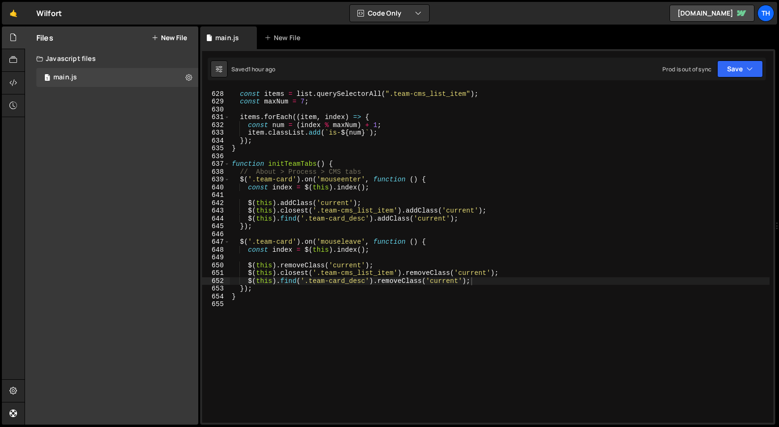
scroll to position [4885, 0]
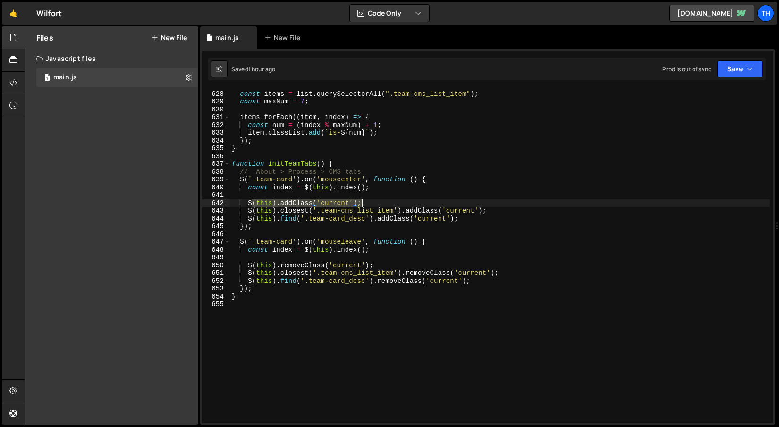
drag, startPoint x: 251, startPoint y: 204, endPoint x: 366, endPoint y: 206, distance: 114.8
click at [366, 206] on div "const items = list . querySelectorAll ( ".team-cms_list_item" ) ; const maxNum …" at bounding box center [500, 257] width 540 height 350
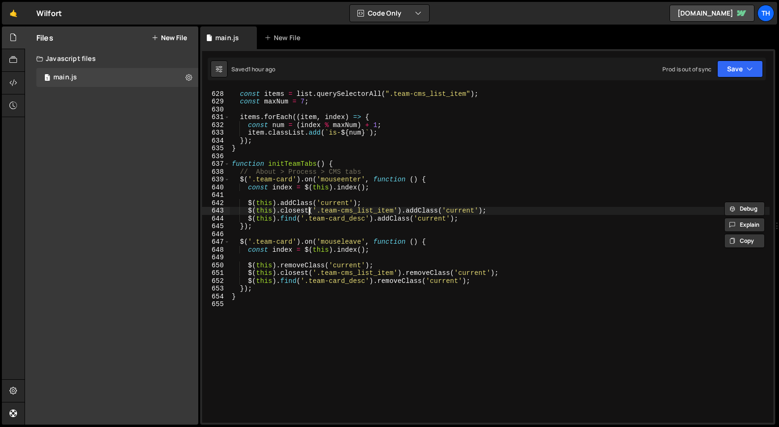
click at [310, 214] on div "const items = list . querySelectorAll ( ".team-cms_list_item" ) ; const maxNum …" at bounding box center [500, 257] width 540 height 350
drag, startPoint x: 284, startPoint y: 213, endPoint x: 472, endPoint y: 214, distance: 188.0
click at [472, 214] on div "const items = list . querySelectorAll ( ".team-cms_list_item" ) ; const maxNum …" at bounding box center [500, 257] width 540 height 350
click at [384, 214] on div "const items = list . querySelectorAll ( ".team-cms_list_item" ) ; const maxNum …" at bounding box center [500, 256] width 540 height 334
drag, startPoint x: 270, startPoint y: 219, endPoint x: 453, endPoint y: 222, distance: 183.3
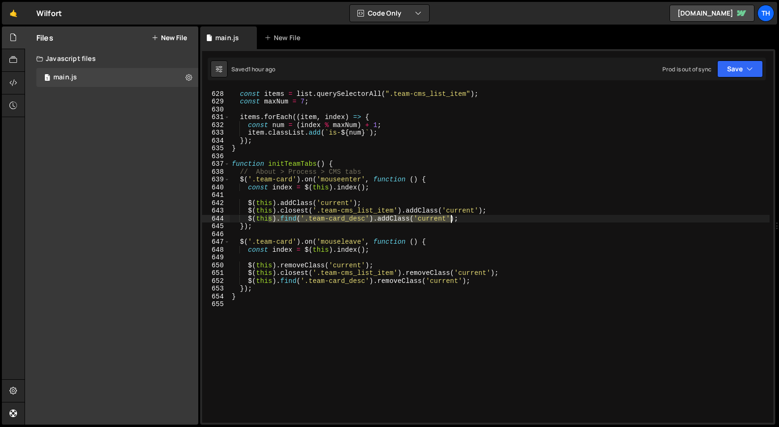
click at [453, 222] on div "const items = list . querySelectorAll ( ".team-cms_list_item" ) ; const maxNum …" at bounding box center [500, 257] width 540 height 350
type textarea "$(this).find('.team-card_desc').addClass('current');"
click at [415, 220] on div "const items = list . querySelectorAll ( ".team-cms_list_item" ) ; const maxNum …" at bounding box center [500, 256] width 540 height 334
click at [464, 221] on div "const items = list . querySelectorAll ( ".team-cms_list_item" ) ; const maxNum …" at bounding box center [500, 257] width 540 height 350
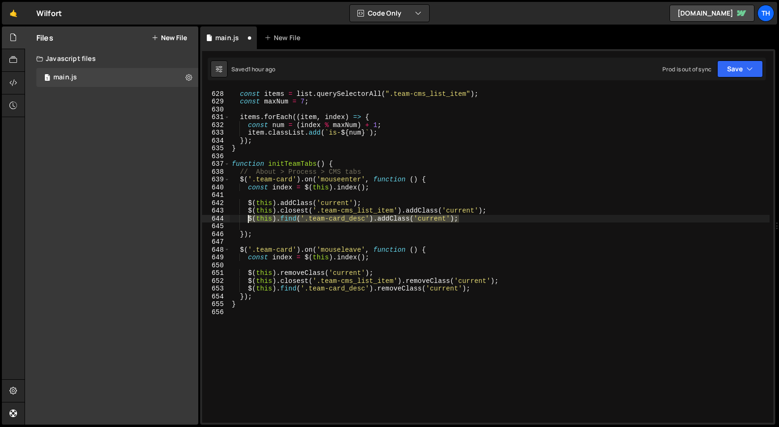
drag, startPoint x: 483, startPoint y: 219, endPoint x: 248, endPoint y: 220, distance: 234.3
click at [248, 220] on div "const items = list . querySelectorAll ( ".team-cms_list_item" ) ; const maxNum …" at bounding box center [500, 257] width 540 height 350
click at [301, 230] on div "const items = list . querySelectorAll ( ".team-cms_list_item" ) ; const maxNum …" at bounding box center [500, 257] width 540 height 350
type textarea "});"
click at [301, 229] on div "const items = list . querySelectorAll ( ".team-cms_list_item" ) ; const maxNum …" at bounding box center [500, 257] width 540 height 350
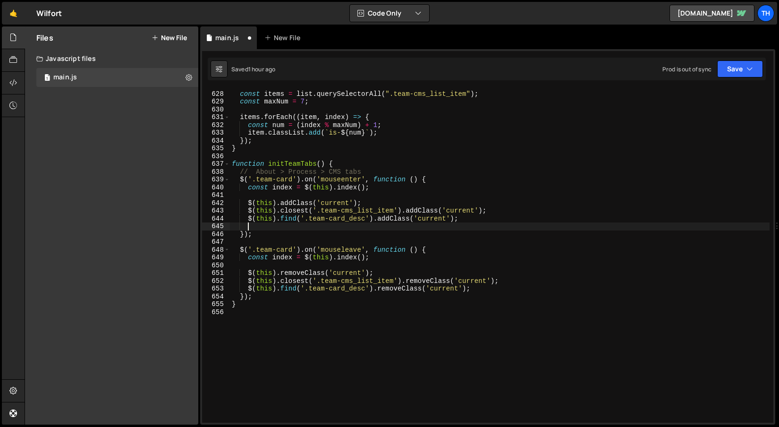
paste textarea "$(this).find('.team-card_desc').addClass('current');"
drag, startPoint x: 310, startPoint y: 227, endPoint x: 367, endPoint y: 225, distance: 56.7
click at [367, 225] on div "const items = list . querySelectorAll ( ".team-cms_list_item" ) ; const maxNum …" at bounding box center [500, 257] width 540 height 350
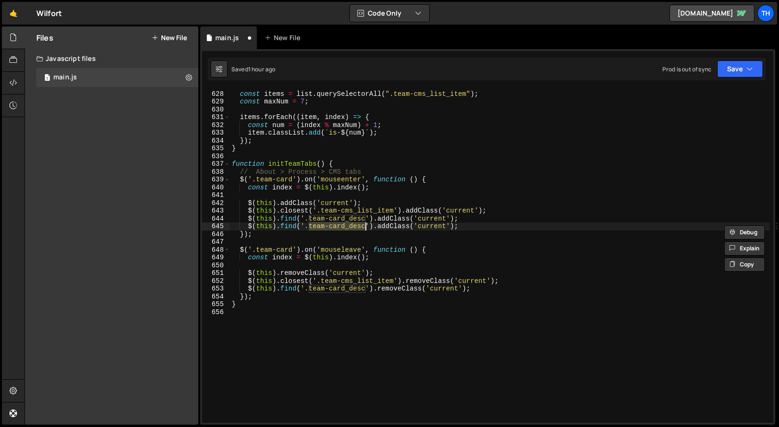
paste textarea "over-cms_list_item"
type textarea "$(this).find('.team-card_desc').addClass('current');"
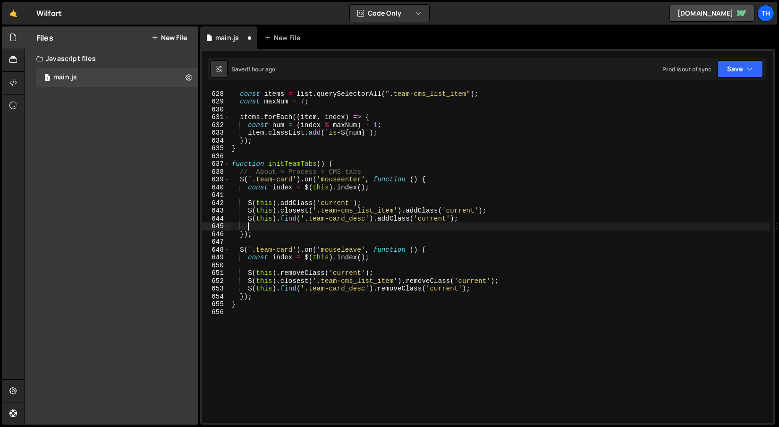
paste textarea "$('.process-cms-content_list_item').eq(index).addClass('current');"
drag, startPoint x: 266, startPoint y: 226, endPoint x: 382, endPoint y: 227, distance: 115.3
click at [382, 227] on div "const items = list . querySelectorAll ( ".team-cms_list_item" ) ; const maxNum …" at bounding box center [500, 257] width 540 height 350
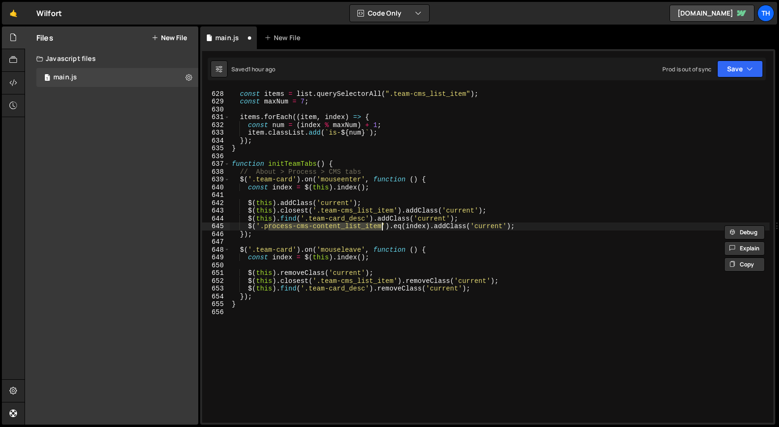
paste textarea "team-over-cms"
click at [270, 229] on div "const items = list . querySelectorAll ( ".team-cms_list_item" ) ; const maxNum …" at bounding box center [500, 257] width 540 height 350
type textarea "$('.team-over-cms_list_item').eq(index).addClass('current');"
click at [294, 245] on div "const items = list . querySelectorAll ( ".team-cms_list_item" ) ; const maxNum …" at bounding box center [500, 257] width 540 height 350
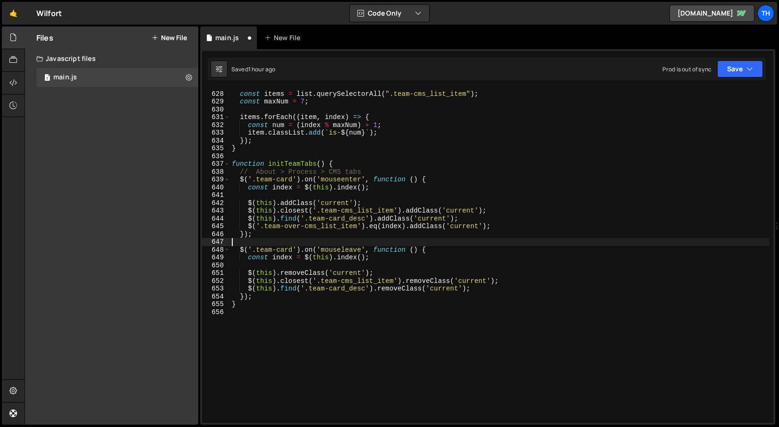
scroll to position [0, 0]
drag, startPoint x: 498, startPoint y: 223, endPoint x: 249, endPoint y: 223, distance: 248.9
click at [249, 223] on div "const items = list . querySelectorAll ( ".team-cms_list_item" ) ; const maxNum …" at bounding box center [500, 257] width 540 height 350
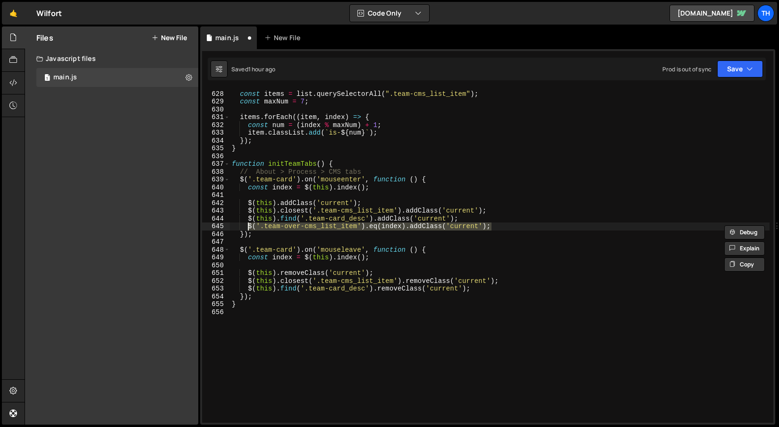
click at [497, 284] on div "const items = list . querySelectorAll ( ".team-cms_list_item" ) ; const maxNum …" at bounding box center [500, 257] width 540 height 350
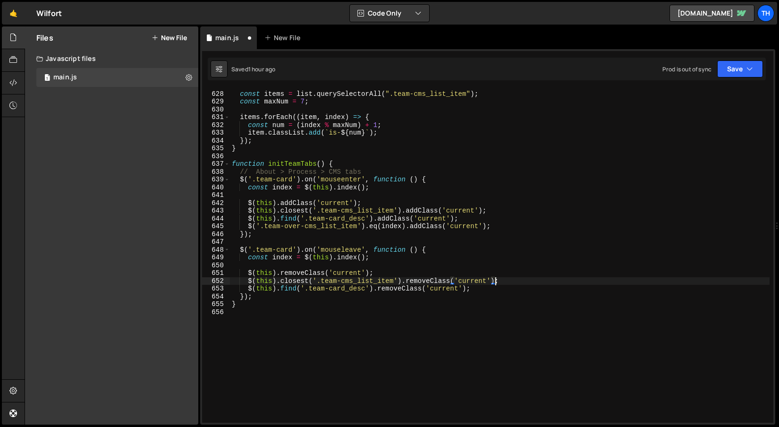
click at [497, 286] on div "const items = list . querySelectorAll ( ".team-cms_list_item" ) ; const maxNum …" at bounding box center [500, 257] width 540 height 350
type textarea "$(this).find('.team-card_desc').removeClass('current');"
paste textarea "$('.team-over-cms_list_item').eq(index).addClass('current');"
click at [404, 287] on div "const items = list . querySelectorAll ( ".team-cms_list_item" ) ; const maxNum …" at bounding box center [500, 257] width 540 height 350
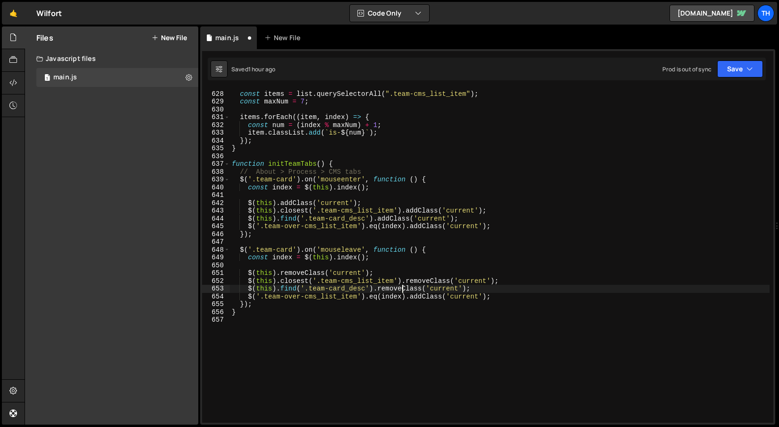
click at [404, 286] on div "const items = list . querySelectorAll ( ".team-cms_list_item" ) ; const maxNum …" at bounding box center [500, 257] width 540 height 350
click at [427, 294] on div "const items = list . querySelectorAll ( ".team-cms_list_item" ) ; const maxNum …" at bounding box center [500, 257] width 540 height 350
paste textarea "remove"
click at [732, 68] on button "Save" at bounding box center [740, 68] width 46 height 17
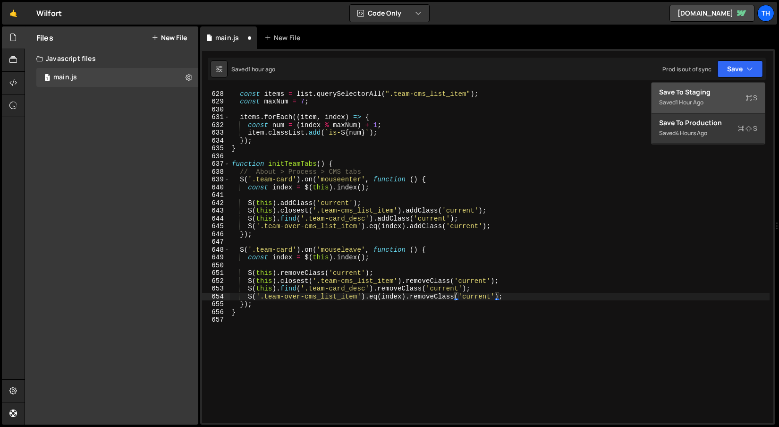
click at [712, 102] on div "Saved 1 hour ago" at bounding box center [708, 102] width 98 height 11
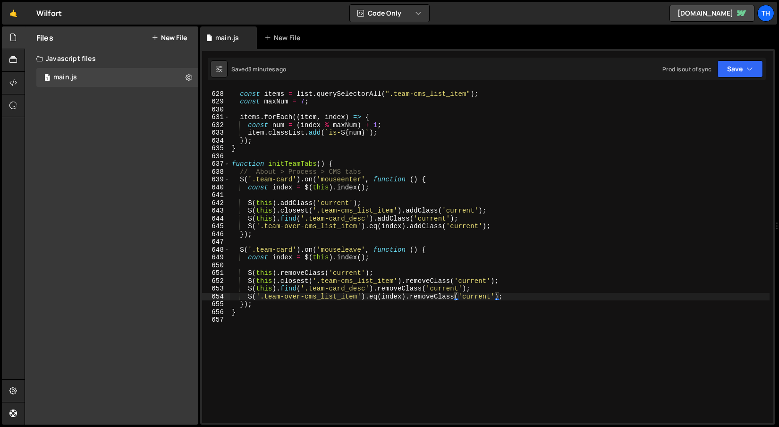
click at [502, 230] on div "const items = list . querySelectorAll ( ".team-cms_list_item" ) ; const maxNum …" at bounding box center [500, 257] width 540 height 350
click at [504, 226] on div "const items = list . querySelectorAll ( ".team-cms_list_item" ) ; const maxNum …" at bounding box center [500, 257] width 540 height 350
type textarea "$('.team-over-cms_list_item').eq(index).addClass('current');"
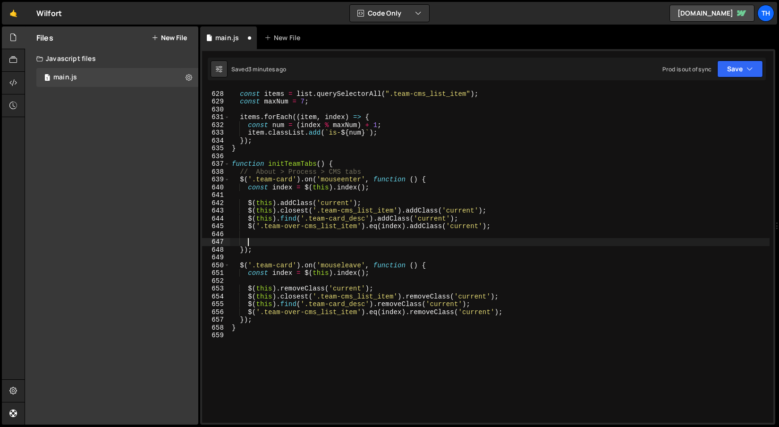
paste textarea "team-over_bg"
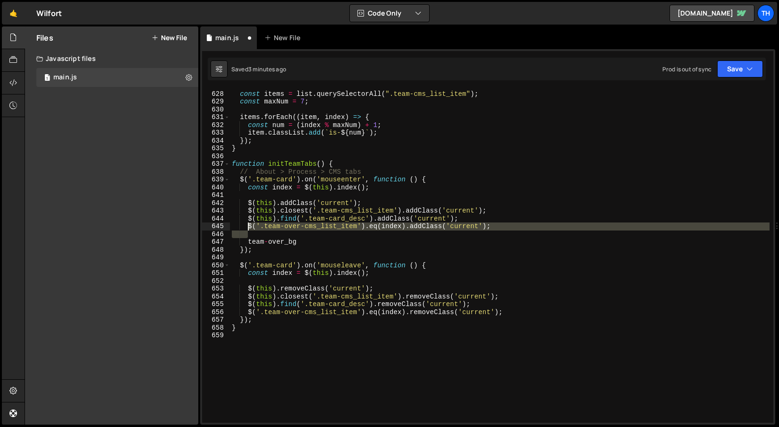
drag, startPoint x: 549, startPoint y: 231, endPoint x: 248, endPoint y: 224, distance: 301.0
click at [248, 224] on div "const items = list . querySelectorAll ( ".team-cms_list_item" ) ; const maxNum …" at bounding box center [500, 257] width 540 height 350
click at [248, 216] on div at bounding box center [248, 216] width 0 height 0
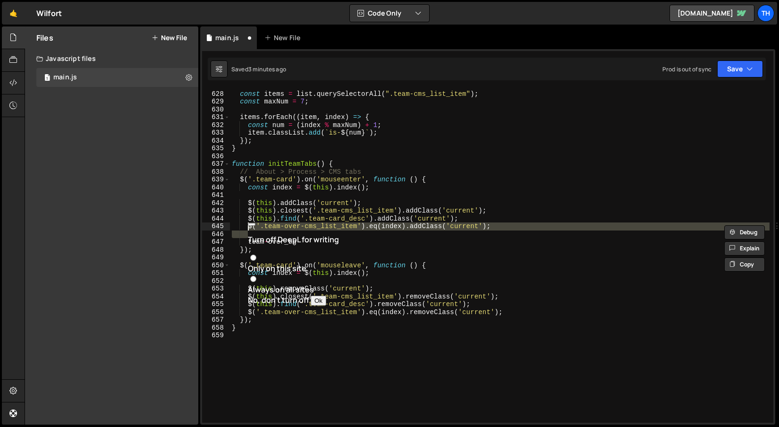
click at [349, 222] on div "const items = list . querySelectorAll ( ".team-cms_list_item" ) ; const maxNum …" at bounding box center [500, 256] width 540 height 334
type textarea "$('.team-over-cms_list_item').eq(index).addClass('current');"
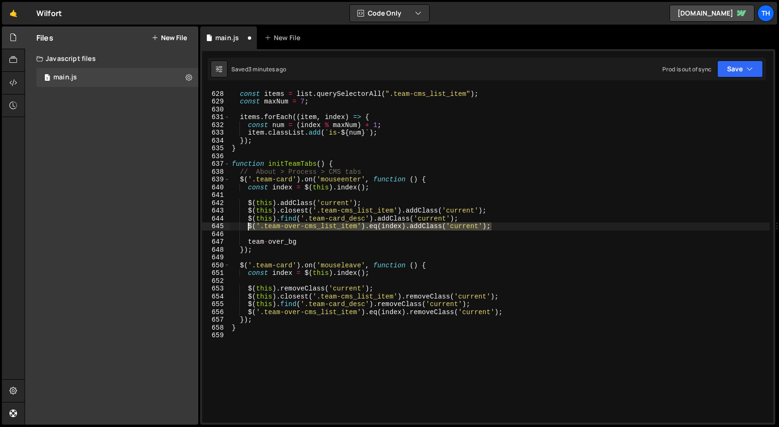
drag, startPoint x: 502, startPoint y: 228, endPoint x: 249, endPoint y: 224, distance: 252.7
click at [249, 224] on div "const items = list . querySelectorAll ( ".team-cms_list_item" ) ; const maxNum …" at bounding box center [500, 257] width 540 height 350
click at [249, 216] on div at bounding box center [249, 216] width 0 height 0
click at [308, 232] on div "const items = list . querySelectorAll ( ".team-cms_list_item" ) ; const maxNum …" at bounding box center [500, 257] width 540 height 350
paste textarea "$('.team-over-cms_list_item').eq(index).addClass('current');"
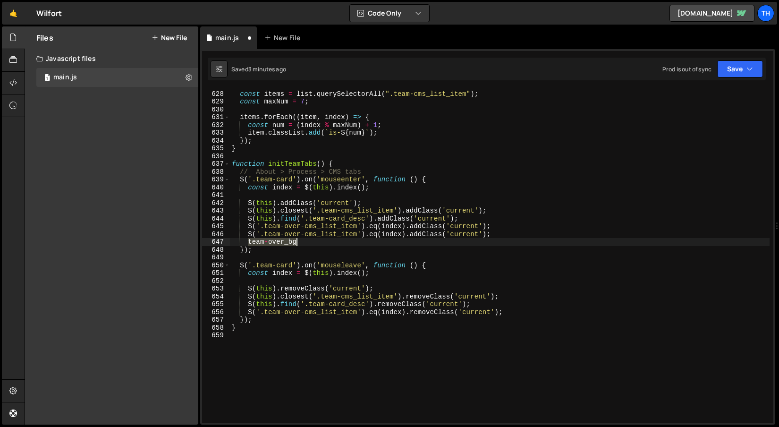
drag, startPoint x: 248, startPoint y: 240, endPoint x: 327, endPoint y: 241, distance: 79.4
click at [327, 241] on div "const items = list . querySelectorAll ( ".team-cms_list_item" ) ; const maxNum …" at bounding box center [500, 257] width 540 height 350
type textarea "team-over_bg"
drag, startPoint x: 264, startPoint y: 233, endPoint x: 357, endPoint y: 232, distance: 93.1
click at [357, 232] on div "const items = list . querySelectorAll ( ".team-cms_list_item" ) ; const maxNum …" at bounding box center [500, 257] width 540 height 350
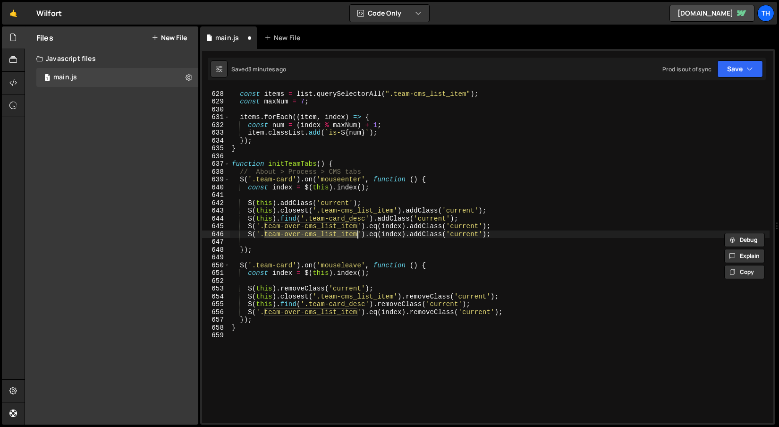
paste textarea "_bg"
drag, startPoint x: 363, startPoint y: 232, endPoint x: 322, endPoint y: 232, distance: 41.1
click at [322, 232] on div "const items = list . querySelectorAll ( ".team-cms_list_item" ) ; const maxNum …" at bounding box center [500, 257] width 540 height 350
type textarea "$('.team-over_bg').addClass('current');"
drag, startPoint x: 407, startPoint y: 234, endPoint x: 249, endPoint y: 235, distance: 158.2
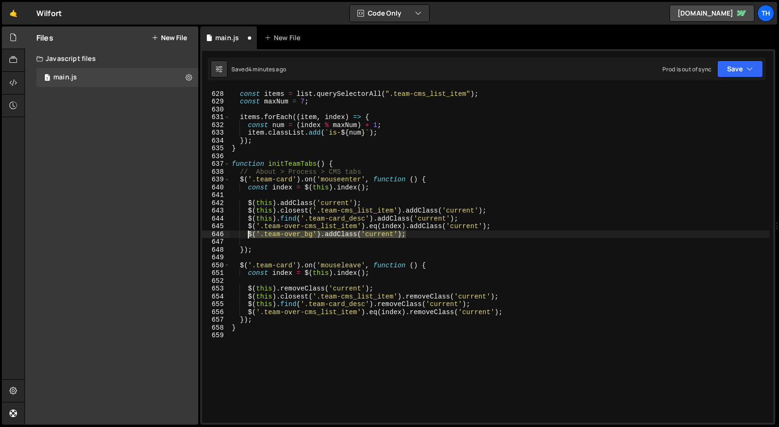
click at [249, 235] on div "const items = list . querySelectorAll ( ".team-cms_list_item" ) ; const maxNum …" at bounding box center [500, 257] width 540 height 350
click at [249, 224] on div at bounding box center [249, 224] width 0 height 0
click at [316, 244] on div "const items = list . querySelectorAll ( ".team-cms_list_item" ) ; const maxNum …" at bounding box center [500, 257] width 540 height 350
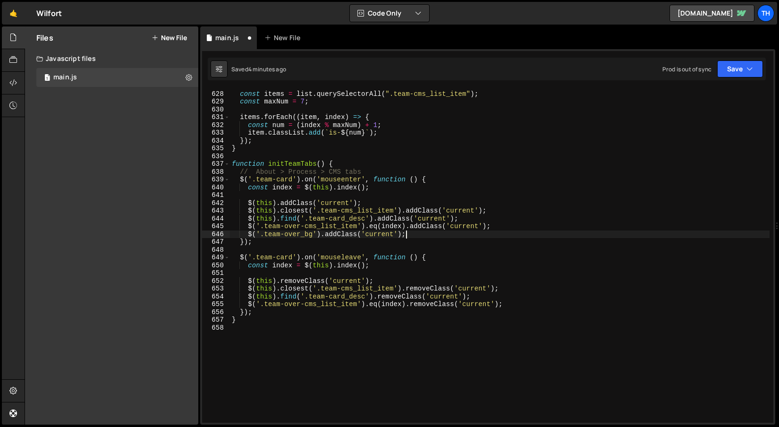
click at [511, 306] on div "const items = list . querySelectorAll ( ".team-cms_list_item" ) ; const maxNum …" at bounding box center [500, 257] width 540 height 350
type textarea "$('.team-over-cms_list_item').eq(index).removeClass('current');"
paste textarea "$('.team-over_bg').addClass('current');"
click at [420, 301] on div "const items = list . querySelectorAll ( ".team-cms_list_item" ) ; const maxNum …" at bounding box center [500, 257] width 540 height 350
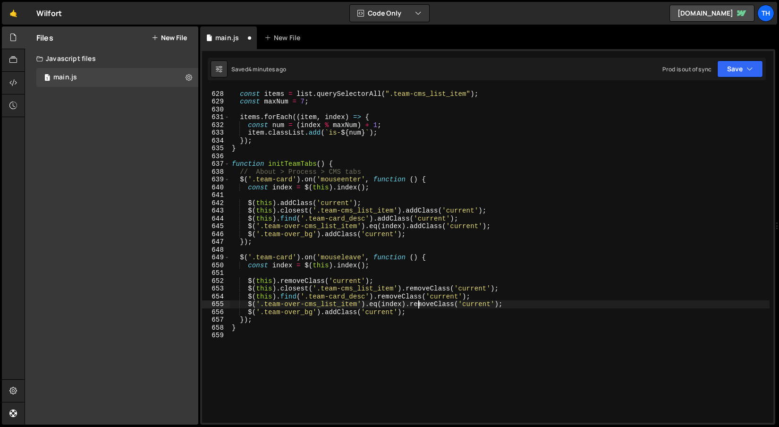
click at [420, 301] on div "const items = list . querySelectorAll ( ".team-cms_list_item" ) ; const maxNum …" at bounding box center [500, 257] width 540 height 350
click at [338, 315] on div "const items = list . querySelectorAll ( ".team-cms_list_item" ) ; const maxNum …" at bounding box center [500, 257] width 540 height 350
paste textarea "remove"
click at [732, 72] on button "Save" at bounding box center [740, 68] width 46 height 17
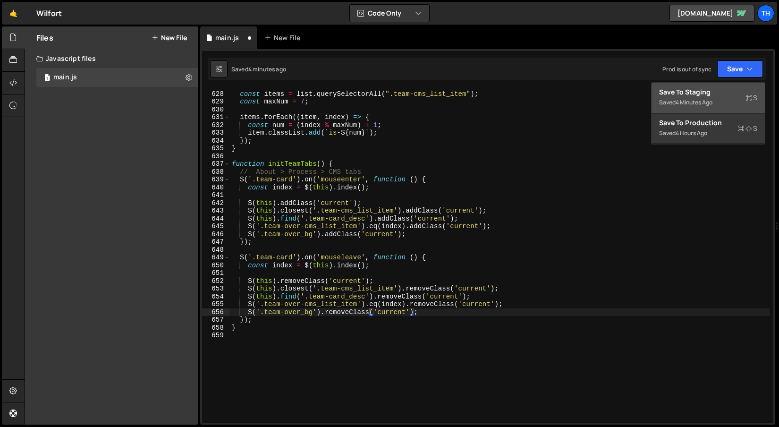
click at [703, 97] on div "Saved 4 minutes ago" at bounding box center [708, 102] width 98 height 11
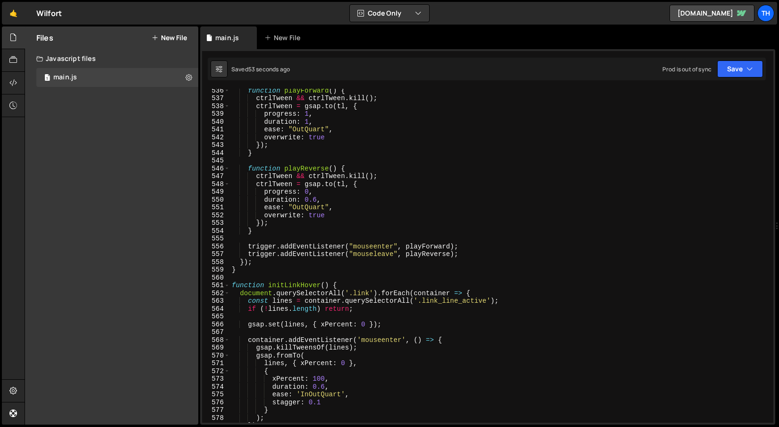
scroll to position [4172, 0]
click at [229, 285] on span at bounding box center [226, 286] width 5 height 8
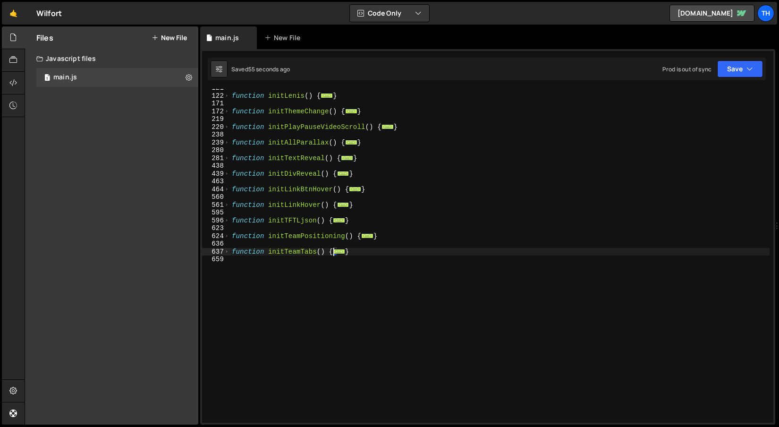
scroll to position [114, 0]
click at [229, 160] on span at bounding box center [226, 158] width 5 height 8
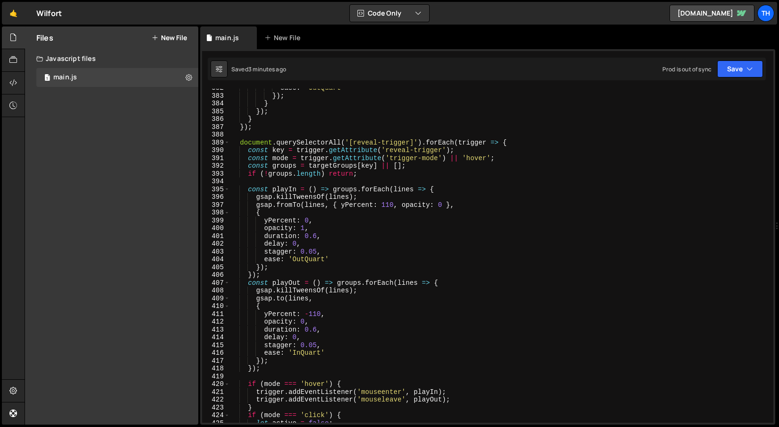
scroll to position [1333, 0]
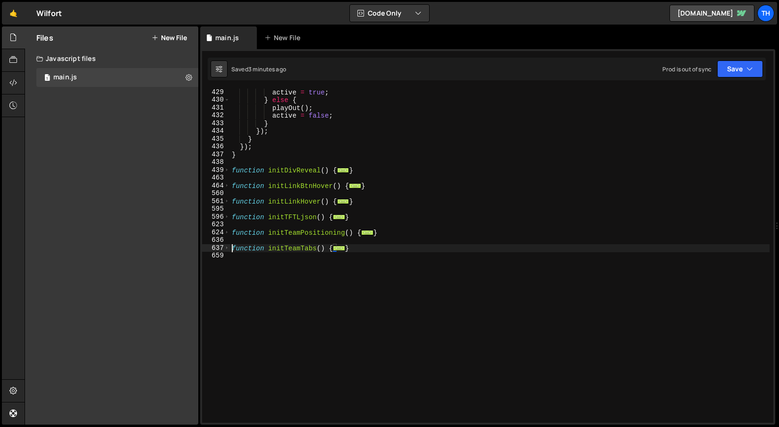
click at [231, 248] on div "active = true ; } else { playOut ( ) ; active = false ; } }) ; } }) ; } functio…" at bounding box center [500, 263] width 540 height 350
click at [227, 248] on span at bounding box center [226, 248] width 5 height 8
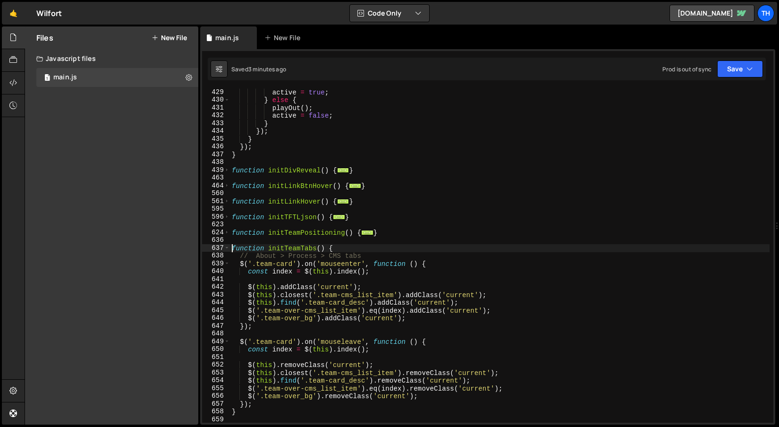
scroll to position [1392, 0]
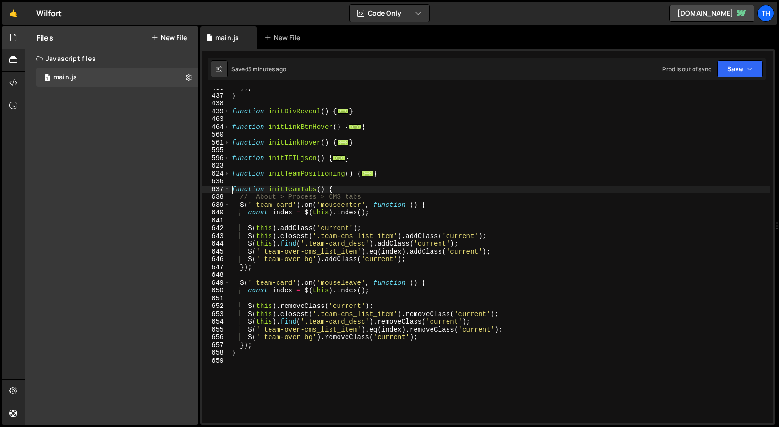
click at [447, 260] on div "}) ; } function initDivReveal ( ) { ... } function initLinkBtnHover ( ) { ... }…" at bounding box center [500, 259] width 540 height 350
type textarea "$('.team-over_bg').addClass('current');"
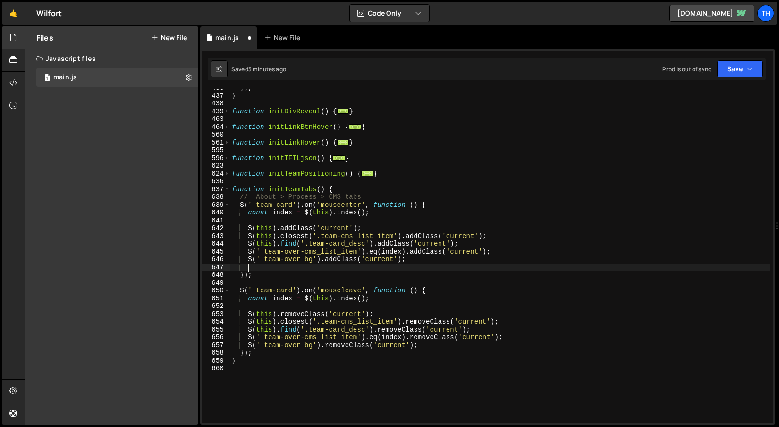
paste textarea "pop-up_team"
click at [421, 256] on div "}) ; } function initDivReveal ( ) { ... } function initLinkBtnHover ( ) { ... }…" at bounding box center [500, 259] width 540 height 350
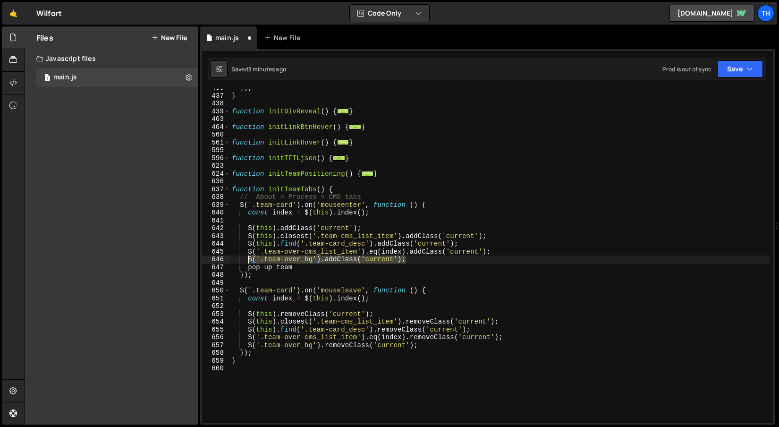
drag, startPoint x: 418, startPoint y: 260, endPoint x: 248, endPoint y: 260, distance: 170.5
click at [248, 260] on div "}) ; } function initDivReveal ( ) { ... } function initLinkBtnHover ( ) { ... }…" at bounding box center [500, 259] width 540 height 350
click at [413, 254] on div "}) ; } function initDivReveal ( ) { ... } function initLinkBtnHover ( ) { ... }…" at bounding box center [500, 259] width 540 height 350
click at [413, 258] on div "}) ; } function initDivReveal ( ) { ... } function initLinkBtnHover ( ) { ... }…" at bounding box center [500, 259] width 540 height 350
type textarea "$('.team-over_bg').addClass('current');"
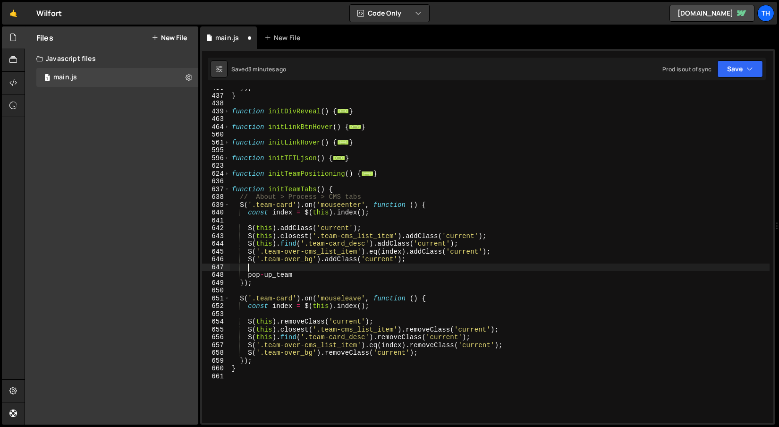
paste textarea "$('.team-over_bg').addClass('current');"
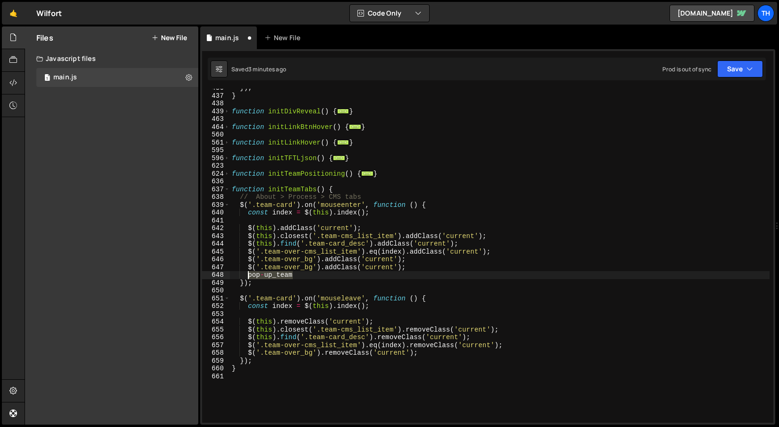
drag, startPoint x: 301, startPoint y: 274, endPoint x: 249, endPoint y: 274, distance: 51.5
click at [249, 274] on div "}) ; } function initDivReveal ( ) { ... } function initLinkBtnHover ( ) { ... }…" at bounding box center [500, 259] width 540 height 350
type textarea "pop-up_team"
drag, startPoint x: 264, startPoint y: 267, endPoint x: 328, endPoint y: 276, distance: 64.8
click at [313, 265] on div "}) ; } function initDivReveal ( ) { ... } function initLinkBtnHover ( ) { ... }…" at bounding box center [500, 259] width 540 height 350
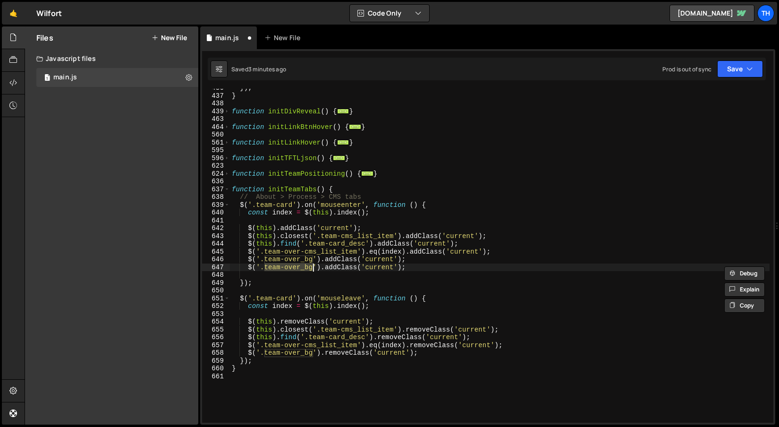
paste textarea "pop-up_team"
drag, startPoint x: 383, startPoint y: 272, endPoint x: 248, endPoint y: 267, distance: 134.2
click at [248, 267] on div "}) ; } function initDivReveal ( ) { ... } function initLinkBtnHover ( ) { ... }…" at bounding box center [500, 259] width 540 height 350
click at [442, 352] on div "}) ; } function initDivReveal ( ) { ... } function initLinkBtnHover ( ) { ... }…" at bounding box center [500, 259] width 540 height 350
type textarea "$('.team-over_bg').removeClass('current');"
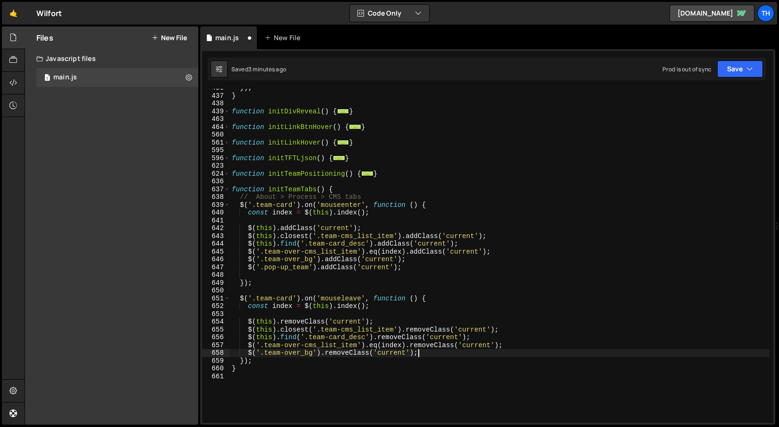
paste textarea "$('.pop-up_team').addClass('current');"
click at [333, 354] on div "}) ; } function initDivReveal ( ) { ... } function initLinkBtnHover ( ) { ... }…" at bounding box center [500, 259] width 540 height 350
click at [335, 363] on div "}) ; } function initDivReveal ( ) { ... } function initLinkBtnHover ( ) { ... }…" at bounding box center [500, 259] width 540 height 350
drag, startPoint x: 335, startPoint y: 363, endPoint x: 357, endPoint y: 364, distance: 21.3
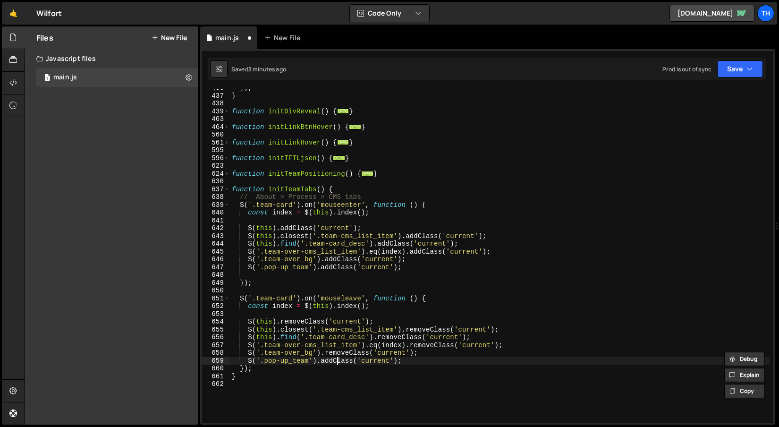
click at [335, 363] on div "}) ; } function initDivReveal ( ) { ... } function initLinkBtnHover ( ) { ... }…" at bounding box center [500, 259] width 540 height 350
paste textarea "remove"
type textarea "$('.pop-up_team').removeClass('current');"
click at [485, 314] on div "}) ; } function initDivReveal ( ) { ... } function initLinkBtnHover ( ) { ... }…" at bounding box center [500, 259] width 540 height 350
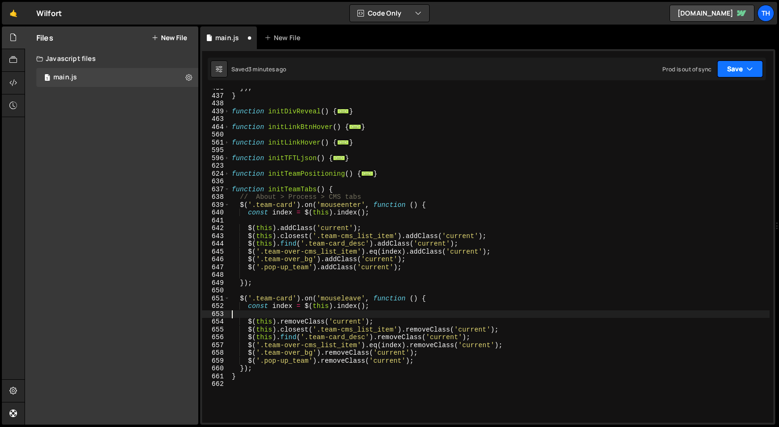
click at [737, 76] on button "Save" at bounding box center [740, 68] width 46 height 17
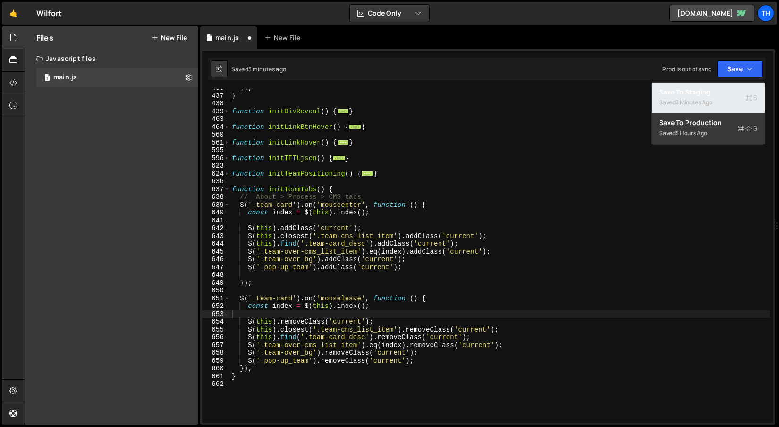
click at [714, 95] on div "Save to Staging S" at bounding box center [708, 91] width 98 height 9
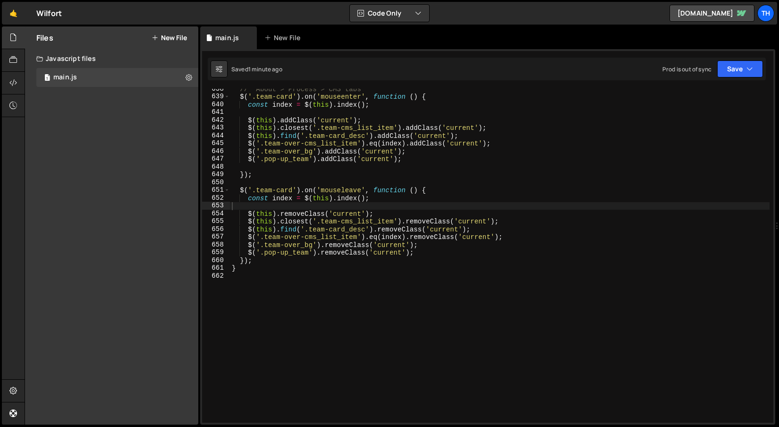
scroll to position [4965, 0]
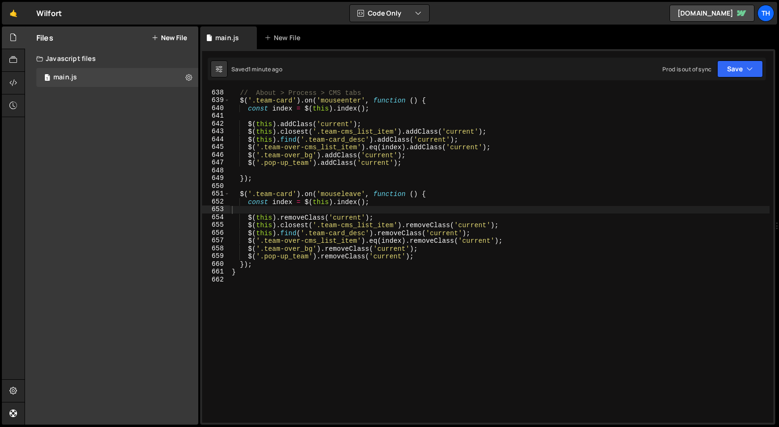
click at [266, 210] on div "// About > Process > CMS tabs $ ( '.team-card' ) . on ( 'mouseenter' , function…" at bounding box center [500, 264] width 540 height 350
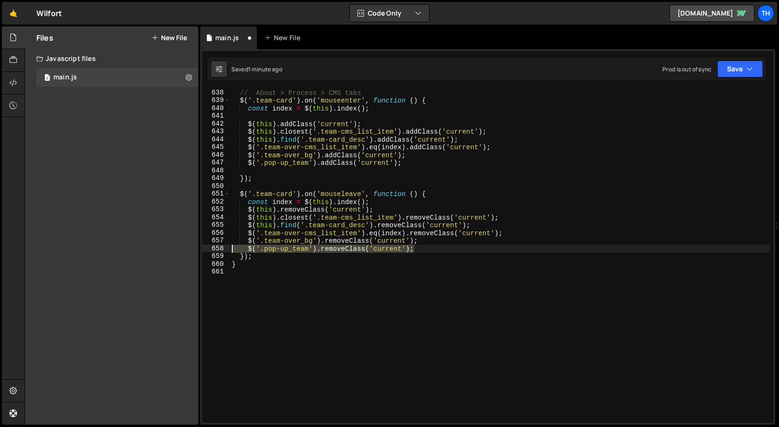
drag, startPoint x: 424, startPoint y: 248, endPoint x: 190, endPoint y: 250, distance: 233.8
click at [190, 250] on div "Files New File Create your first file Get started by starting a Javascript or C…" at bounding box center [402, 225] width 755 height 399
type textarea "$('.pop-up_team').removeClass('current');"
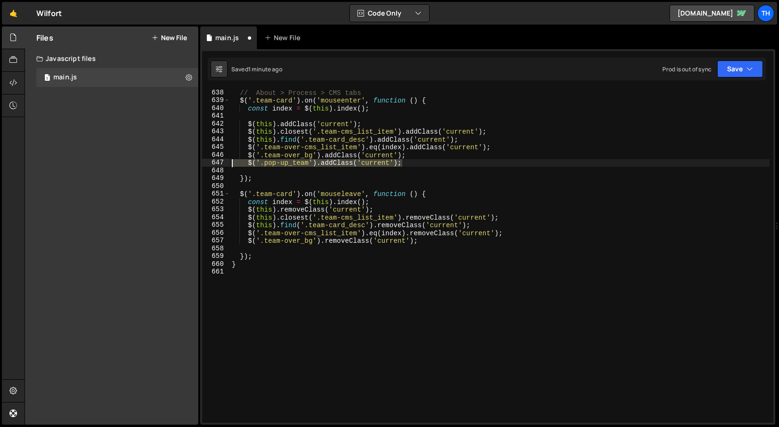
drag, startPoint x: 424, startPoint y: 162, endPoint x: 204, endPoint y: 162, distance: 219.6
click at [204, 162] on div "638 639 640 641 642 643 644 645 646 647 648 649 650 651 652 653 654 655 656 657…" at bounding box center [488, 256] width 572 height 334
type textarea "$('.pop-up_team').addClass('current');"
click at [737, 67] on button "Save" at bounding box center [740, 68] width 46 height 17
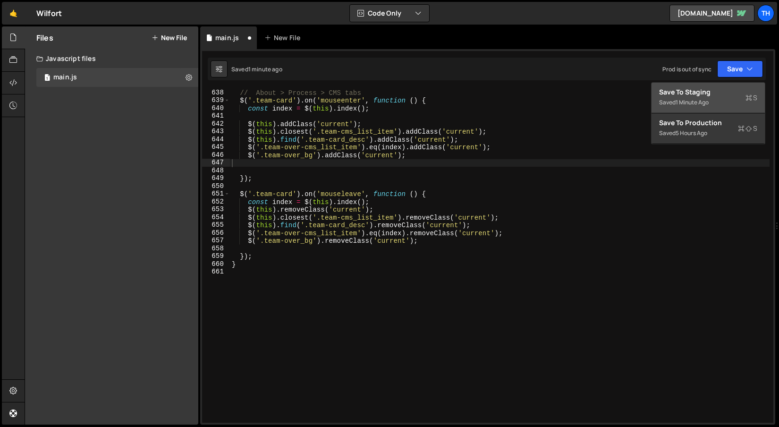
click at [721, 90] on div "Save to Staging S" at bounding box center [708, 91] width 98 height 9
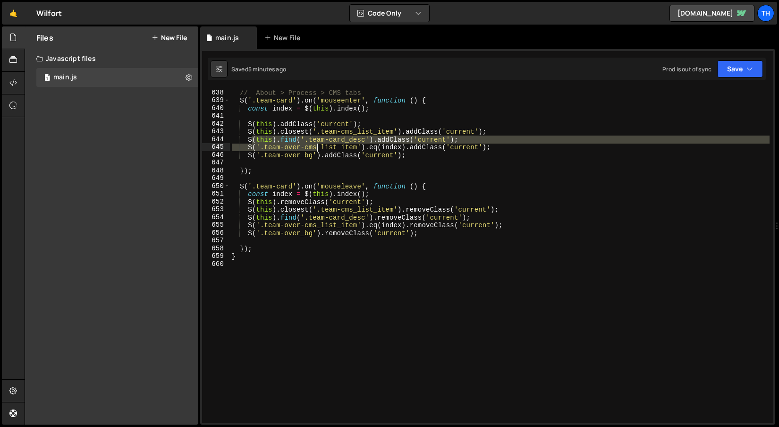
drag, startPoint x: 253, startPoint y: 143, endPoint x: 333, endPoint y: 146, distance: 80.4
click at [333, 146] on div "// About > Process > CMS tabs $ ( '.team-card' ) . on ( 'mouseenter' , function…" at bounding box center [500, 264] width 540 height 350
click at [333, 138] on div at bounding box center [333, 138] width 0 height 0
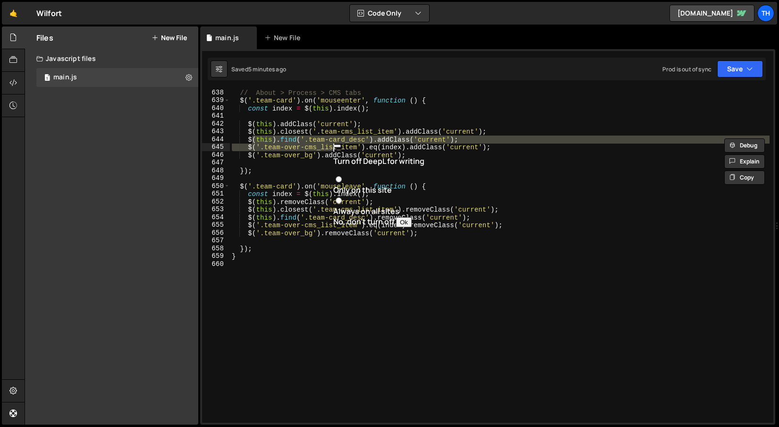
click at [425, 157] on div "// About > Process > CMS tabs $ ( '.team-card' ) . on ( 'mouseenter' , function…" at bounding box center [500, 264] width 540 height 350
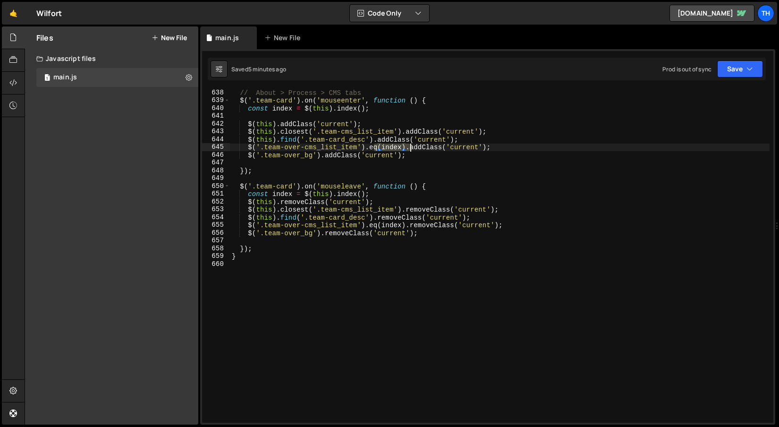
drag, startPoint x: 376, startPoint y: 144, endPoint x: 420, endPoint y: 145, distance: 44.9
click at [420, 145] on div "// About > Process > CMS tabs $ ( '.team-card' ) . on ( 'mouseenter' , function…" at bounding box center [500, 264] width 540 height 350
type textarea "$('.team-over-cms_list_item').eq(index).addClass('current');"
click at [272, 118] on div "// About > Process > CMS tabs $ ( '.team-card' ) . on ( 'mouseenter' , function…" at bounding box center [500, 264] width 540 height 350
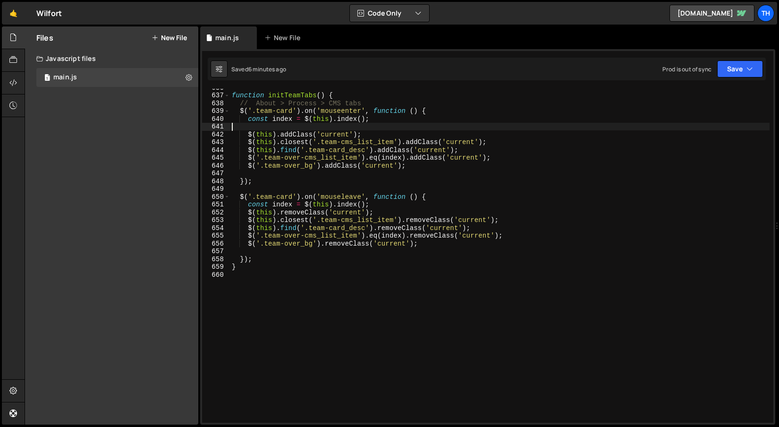
scroll to position [4954, 0]
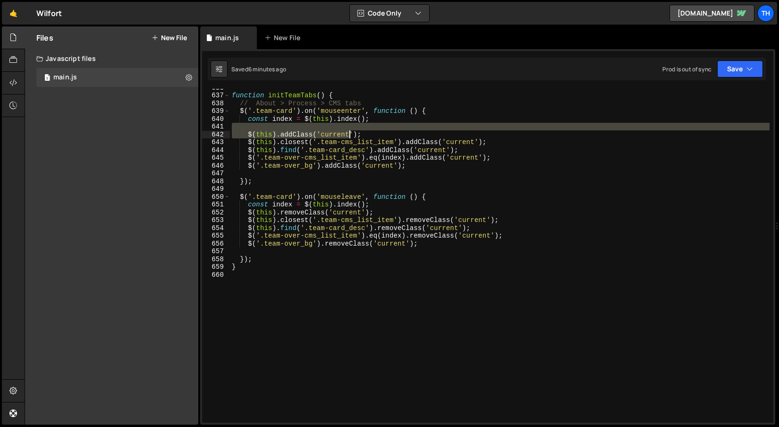
drag, startPoint x: 264, startPoint y: 129, endPoint x: 350, endPoint y: 133, distance: 86.0
click at [350, 133] on div "function initTeamTabs ( ) { // About > Process > CMS tabs $ ( '.team-card' ) . …" at bounding box center [500, 259] width 540 height 350
click at [350, 124] on div at bounding box center [350, 124] width 0 height 0
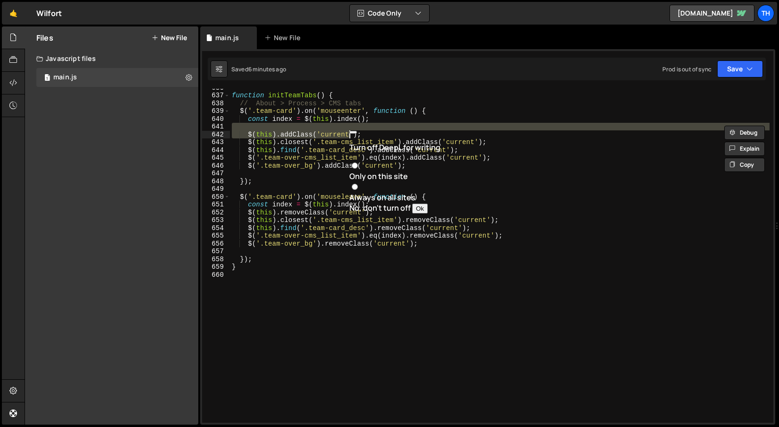
click at [294, 132] on div "function initTeamTabs ( ) { // About > Process > CMS tabs $ ( '.team-card' ) . …" at bounding box center [500, 256] width 540 height 334
type textarea "$(this).addClass('current');"
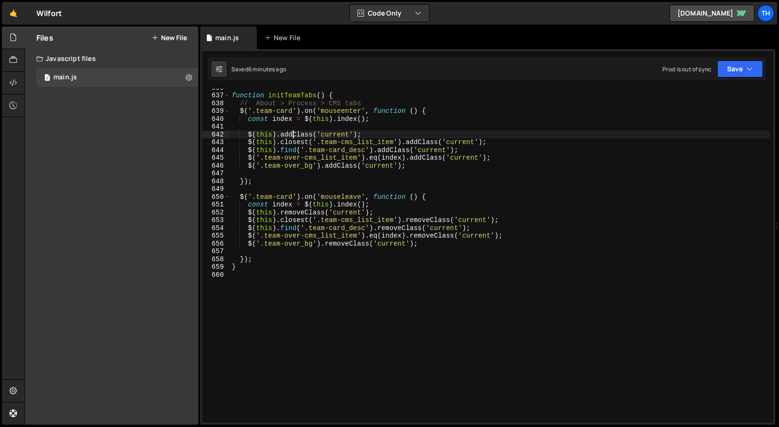
click at [293, 136] on div "function initTeamTabs ( ) { // About > Process > CMS tabs $ ( '.team-card' ) . …" at bounding box center [500, 259] width 540 height 350
click at [271, 130] on div "function initTeamTabs ( ) { // About > Process > CMS tabs $ ( '.team-card' ) . …" at bounding box center [500, 259] width 540 height 350
drag, startPoint x: 309, startPoint y: 145, endPoint x: 412, endPoint y: 141, distance: 103.0
click at [412, 141] on div "function initTeamTabs ( ) { // About > Process > CMS tabs $ ( '.team-card' ) . …" at bounding box center [500, 259] width 540 height 350
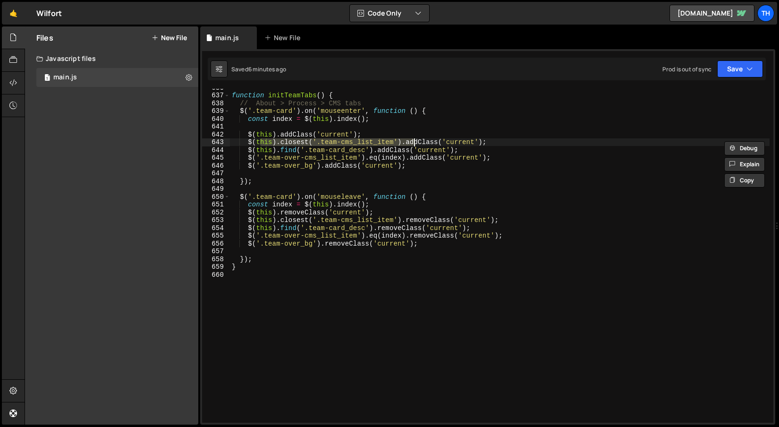
click at [412, 134] on div at bounding box center [412, 134] width 0 height 0
click at [275, 152] on div "function initTeamTabs ( ) { // About > Process > CMS tabs $ ( '.team-card' ) . …" at bounding box center [500, 259] width 540 height 350
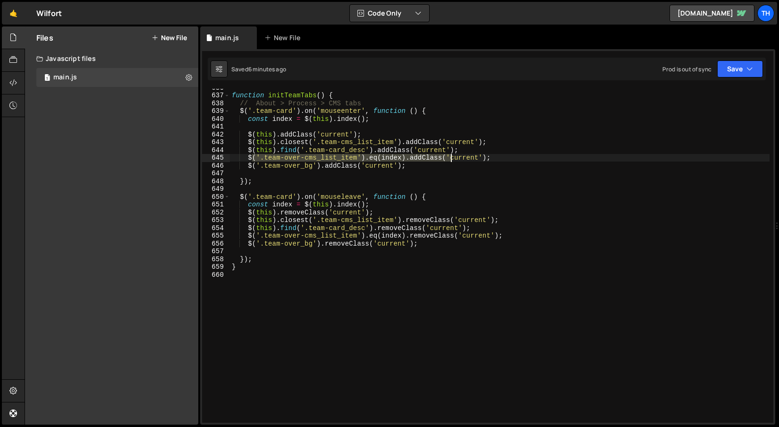
drag, startPoint x: 251, startPoint y: 155, endPoint x: 448, endPoint y: 157, distance: 197.4
click at [451, 157] on div "function initTeamTabs ( ) { // About > Process > CMS tabs $ ( '.team-card' ) . …" at bounding box center [500, 259] width 540 height 350
type textarea "$('.team-over-cms_list_item').eq(index).addClass('current');"
click at [374, 156] on div "function initTeamTabs ( ) { // About > Process > CMS tabs $ ( '.team-card' ) . …" at bounding box center [500, 256] width 540 height 334
click at [310, 170] on div "function initTeamTabs ( ) { // About > Process > CMS tabs $ ( '.team-card' ) . …" at bounding box center [500, 259] width 540 height 350
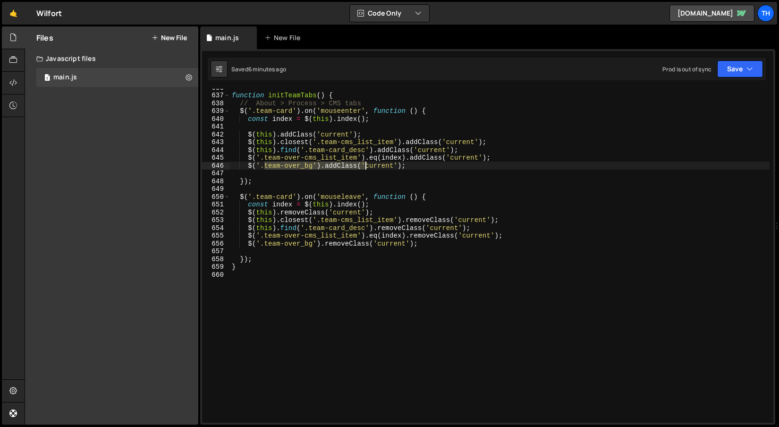
drag, startPoint x: 264, startPoint y: 166, endPoint x: 366, endPoint y: 167, distance: 101.6
click at [366, 167] on div "function initTeamTabs ( ) { // About > Process > CMS tabs $ ( '.team-card' ) . …" at bounding box center [500, 259] width 540 height 350
type textarea "$('.team-over_bg').addClass('current');"
click at [429, 168] on div "function initTeamTabs ( ) { // About > Process > CMS tabs $ ( '.team-card' ) . …" at bounding box center [500, 259] width 540 height 350
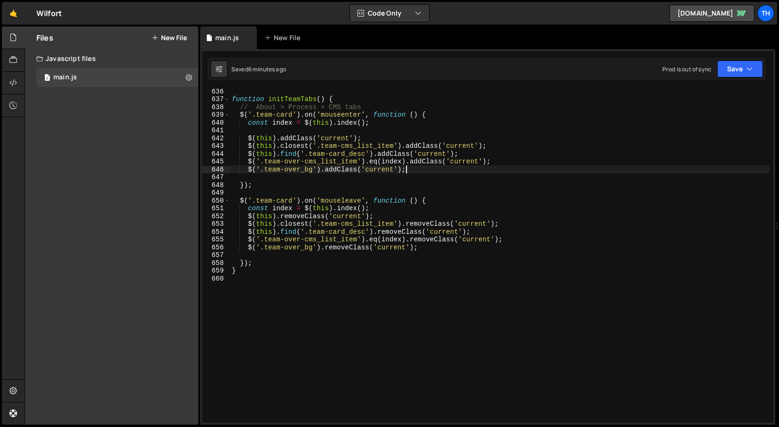
scroll to position [4950, 0]
click at [255, 252] on div "function initTeamTabs ( ) { // About > Process > CMS tabs $ ( '.team-card' ) . …" at bounding box center [500, 262] width 540 height 350
drag, startPoint x: 281, startPoint y: 147, endPoint x: 402, endPoint y: 145, distance: 120.9
click at [402, 145] on div "function initTeamTabs ( ) { // About > Process > CMS tabs $ ( '.team-card' ) . …" at bounding box center [500, 262] width 540 height 350
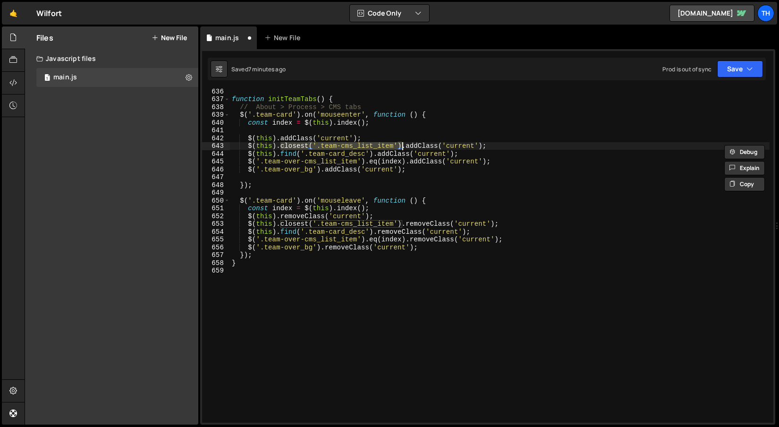
click at [338, 125] on div "function initTeamTabs ( ) { // About > Process > CMS tabs $ ( '.team-card' ) . …" at bounding box center [500, 262] width 540 height 350
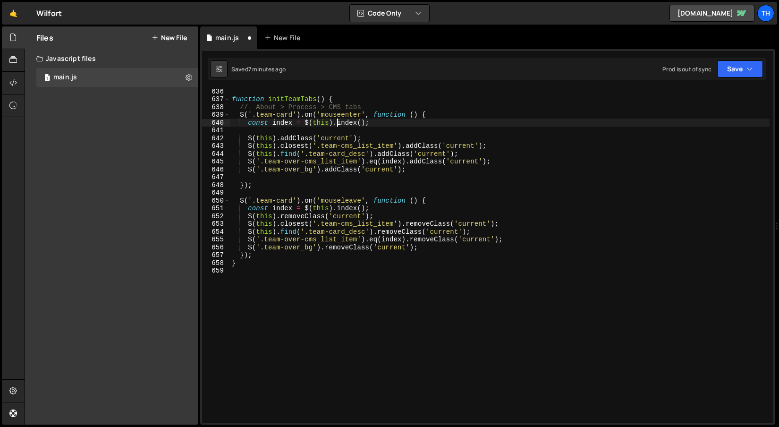
paste textarea "closest('.team-cms_list_item')"
click at [736, 67] on button "Save" at bounding box center [740, 68] width 46 height 17
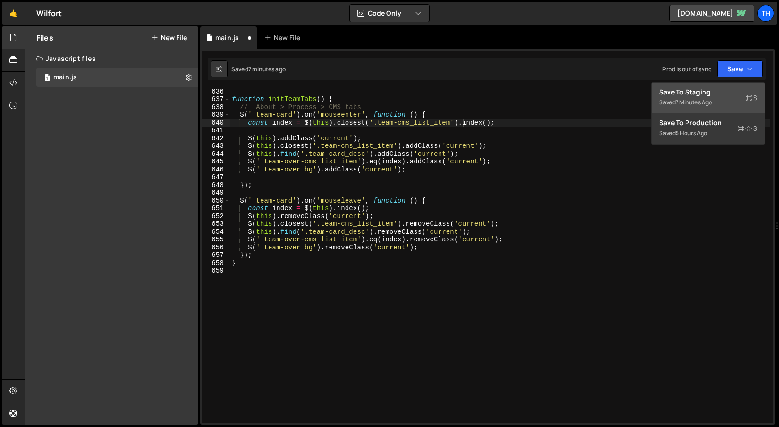
click at [727, 97] on div "Saved 7 minutes ago" at bounding box center [708, 102] width 98 height 11
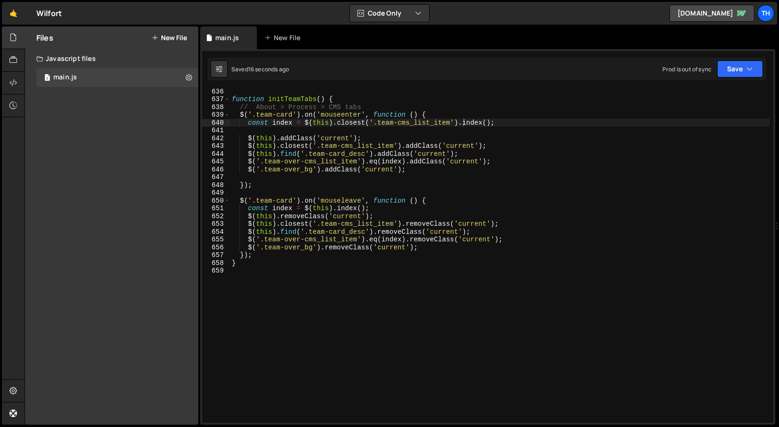
scroll to position [0, 9]
drag, startPoint x: 384, startPoint y: 210, endPoint x: 232, endPoint y: 206, distance: 151.2
click at [232, 206] on div "function initTeamTabs ( ) { // About > Process > CMS tabs $ ( '.team-card' ) . …" at bounding box center [500, 262] width 540 height 350
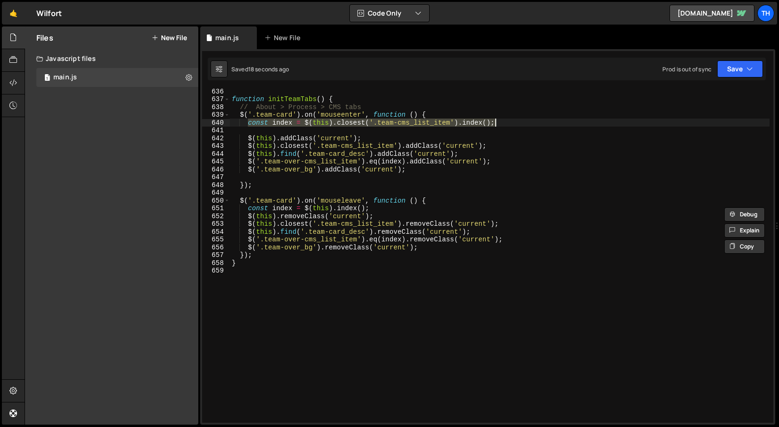
drag, startPoint x: 249, startPoint y: 124, endPoint x: 500, endPoint y: 132, distance: 251.4
click at [521, 123] on div "function initTeamTabs ( ) { // About > Process > CMS tabs $ ( '.team-card' ) . …" at bounding box center [500, 262] width 540 height 350
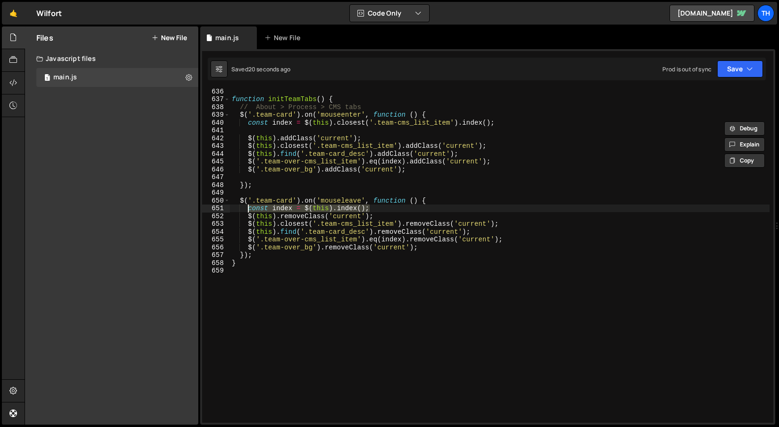
drag, startPoint x: 360, startPoint y: 207, endPoint x: 248, endPoint y: 207, distance: 111.9
click at [248, 207] on div "function initTeamTabs ( ) { // About > Process > CMS tabs $ ( '.team-card' ) . …" at bounding box center [500, 262] width 540 height 350
paste textarea "closest('.team-cms_list_item')."
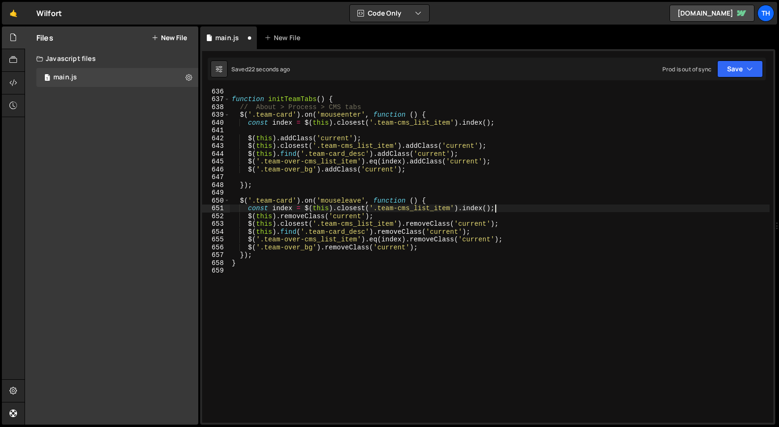
click at [743, 53] on div "// CMS 1 2 3 4 5 6 7 8 9 10 11 12 13 100 101 102 103 104 105 106 107 108 109 11…" at bounding box center [487, 237] width 575 height 376
click at [738, 68] on button "Save" at bounding box center [740, 68] width 46 height 17
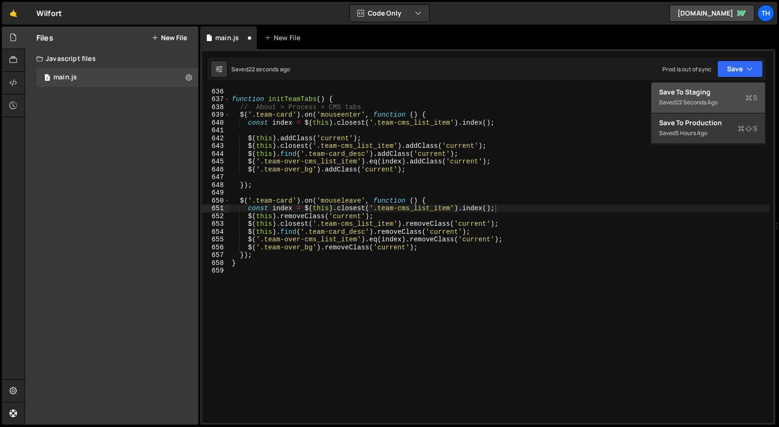
click at [707, 91] on div "Save to Staging S" at bounding box center [708, 91] width 98 height 9
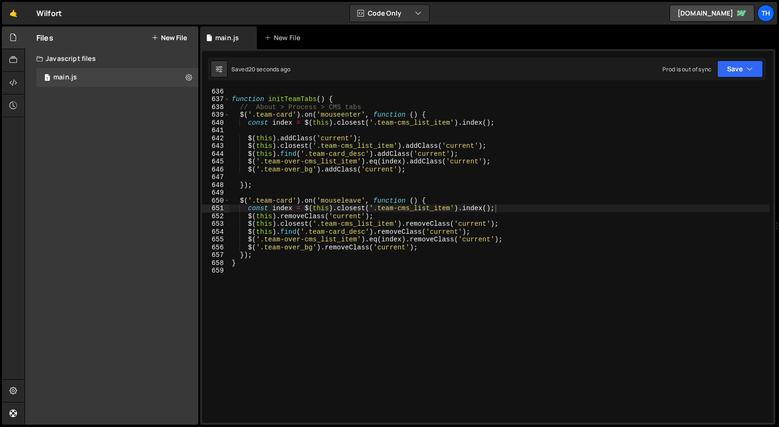
type textarea "$(this).addClass('current');"
click at [307, 137] on div "function initTeamTabs ( ) { // About > Process > CMS tabs $ ( '.team-card' ) . …" at bounding box center [500, 262] width 540 height 350
click at [338, 191] on div "function initTeamTabs ( ) { // About > Process > CMS tabs $ ( '.team-card' ) . …" at bounding box center [500, 262] width 540 height 350
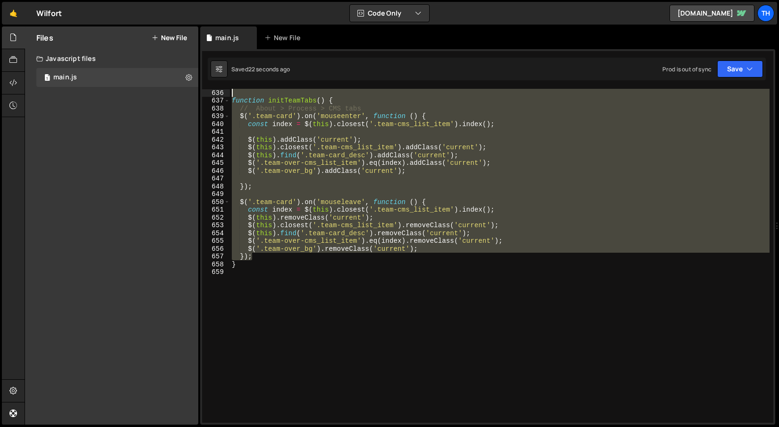
scroll to position [4949, 0]
drag, startPoint x: 486, startPoint y: 239, endPoint x: 226, endPoint y: 89, distance: 300.7
click at [226, 89] on div "636 637 638 639 640 641 642 643 644 645 646 647 648 649 650 651 652 653 654 655…" at bounding box center [488, 256] width 572 height 334
click at [300, 145] on div "function initTeamTabs ( ) { // About > Process > CMS tabs $ ( '.team-card' ) . …" at bounding box center [500, 256] width 540 height 334
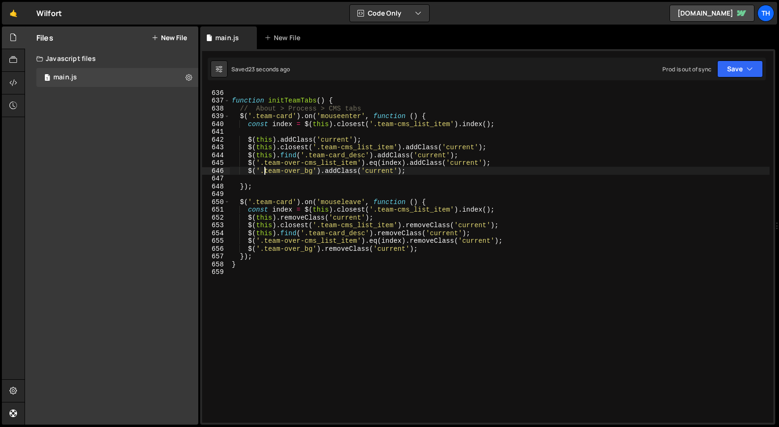
click at [265, 173] on div "function initTeamTabs ( ) { // About > Process > CMS tabs $ ( '.team-card' ) . …" at bounding box center [500, 264] width 540 height 350
type textarea "$('.team-over_bg').addClass('current');"
click at [265, 176] on div "function initTeamTabs ( ) { // About > Process > CMS tabs $ ( '.team-card' ) . …" at bounding box center [500, 264] width 540 height 350
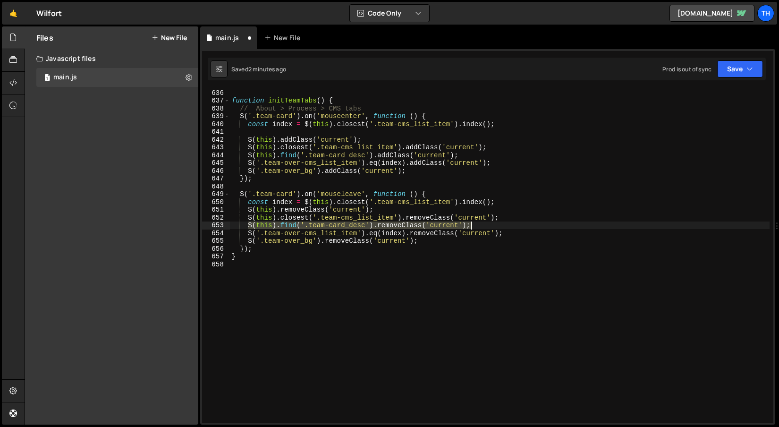
drag, startPoint x: 248, startPoint y: 225, endPoint x: 491, endPoint y: 227, distance: 243.3
click at [491, 227] on div "function initTeamTabs ( ) { // About > Process > CMS tabs $ ( '.team-card' ) . …" at bounding box center [500, 264] width 540 height 350
click at [330, 224] on div "function initTeamTabs ( ) { // About > Process > CMS tabs $ ( '.team-card' ) . …" at bounding box center [500, 256] width 540 height 334
click at [248, 219] on div "function initTeamTabs ( ) { // About > Process > CMS tabs $ ( '.team-card' ) . …" at bounding box center [500, 264] width 540 height 350
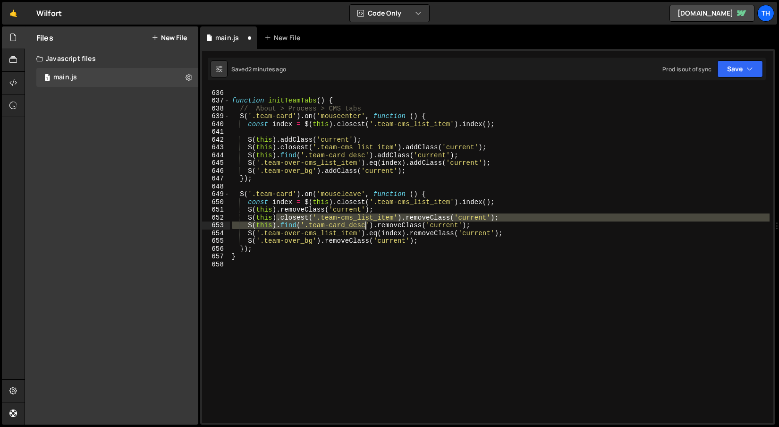
drag, startPoint x: 278, startPoint y: 217, endPoint x: 364, endPoint y: 222, distance: 86.1
click at [364, 222] on div "function initTeamTabs ( ) { // About > Process > CMS tabs $ ( '.team-card' ) . …" at bounding box center [500, 264] width 540 height 350
click at [298, 221] on div "function initTeamTabs ( ) { // About > Process > CMS tabs $ ( '.team-card' ) . …" at bounding box center [500, 256] width 540 height 334
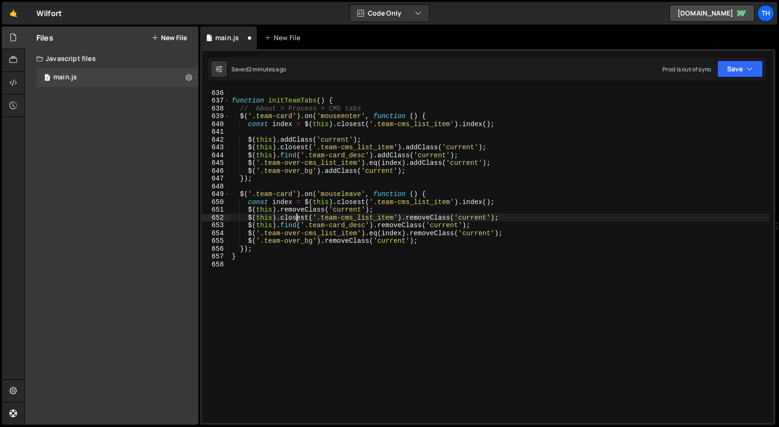
click at [247, 219] on div "function initTeamTabs ( ) { // About > Process > CMS tabs $ ( '.team-card' ) . …" at bounding box center [500, 264] width 540 height 350
click at [739, 69] on button "Save" at bounding box center [740, 68] width 46 height 17
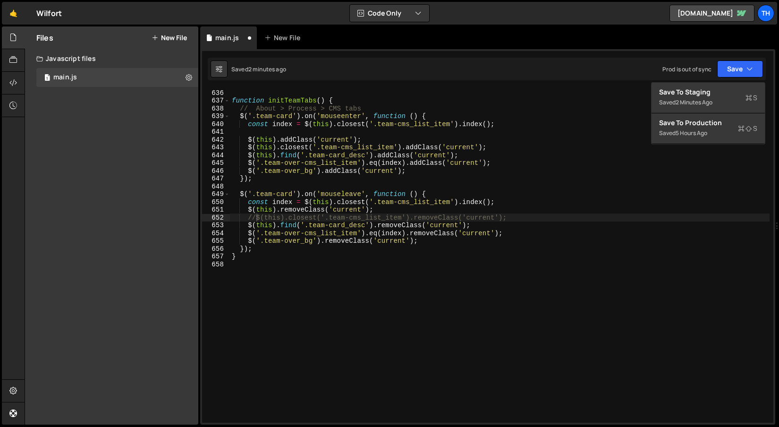
click at [730, 81] on div "// CMS 1 2 3 4 5 6 7 8 9 10 11 12 13 100 101 102 103 104 105 106 107 108 109 11…" at bounding box center [487, 237] width 575 height 376
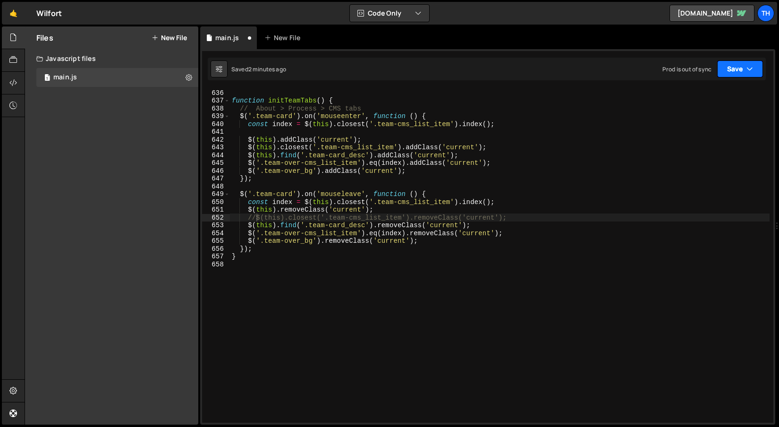
drag, startPoint x: 729, startPoint y: 76, endPoint x: 730, endPoint y: 93, distance: 17.0
click at [730, 77] on button "Save" at bounding box center [740, 68] width 46 height 17
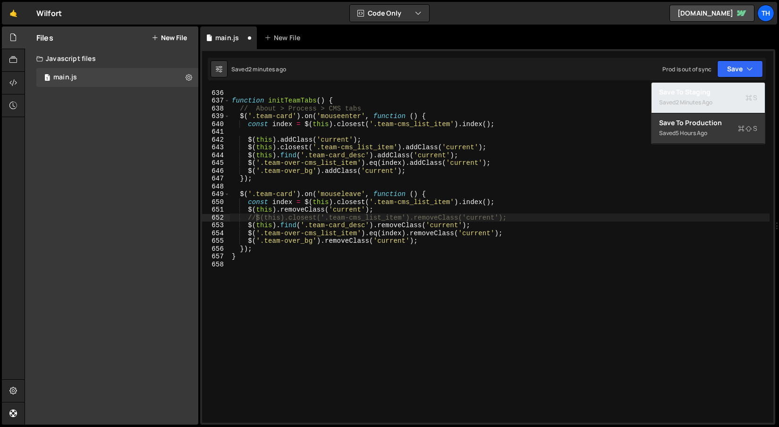
click at [730, 93] on div "Save to Staging S" at bounding box center [708, 91] width 98 height 9
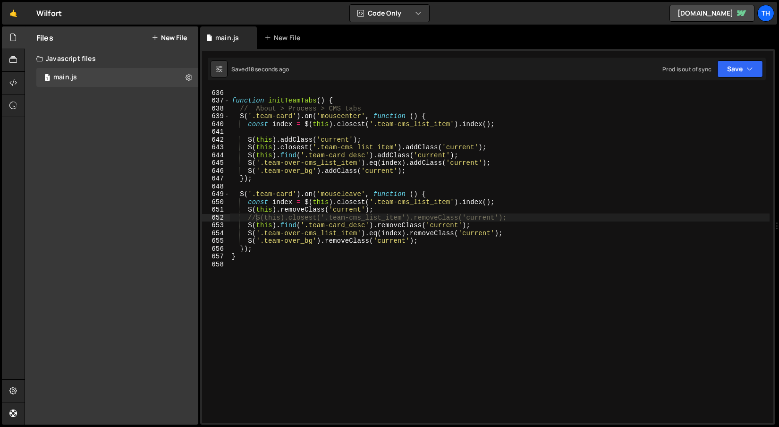
click at [232, 215] on div "function initTeamTabs ( ) { // About > Process > CMS tabs $ ( '.team-card' ) . …" at bounding box center [500, 264] width 540 height 350
click at [255, 217] on div "function initTeamTabs ( ) { // About > Process > CMS tabs $ ( '.team-card' ) . …" at bounding box center [500, 264] width 540 height 350
drag, startPoint x: 513, startPoint y: 218, endPoint x: 249, endPoint y: 217, distance: 264.0
click at [249, 217] on div "function initTeamTabs ( ) { // About > Process > CMS tabs $ ( '.team-card' ) . …" at bounding box center [500, 264] width 540 height 350
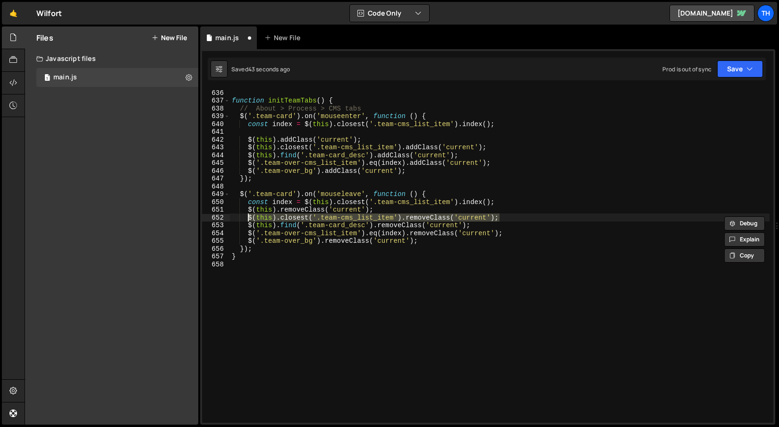
click at [369, 216] on div "function initTeamTabs ( ) { // About > Process > CMS tabs $ ( '.team-card' ) . …" at bounding box center [500, 256] width 540 height 334
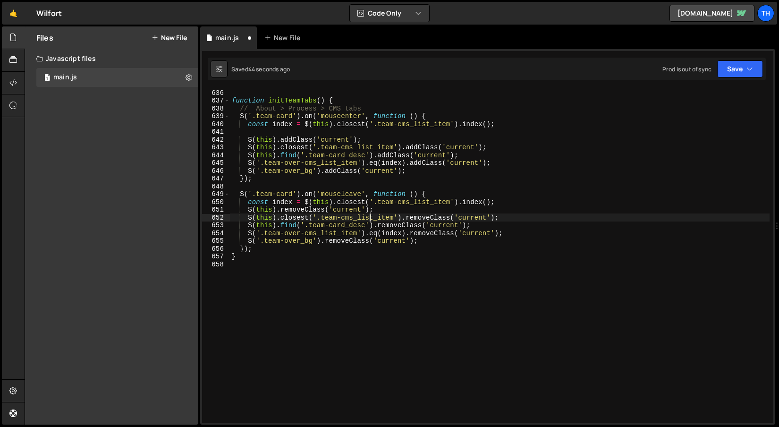
click at [391, 214] on div "function initTeamTabs ( ) { // About > Process > CMS tabs $ ( '.team-card' ) . …" at bounding box center [500, 264] width 540 height 350
click at [396, 213] on div "function initTeamTabs ( ) { // About > Process > CMS tabs $ ( '.team-card' ) . …" at bounding box center [500, 264] width 540 height 350
type textarea "$(this).removeClass('current');"
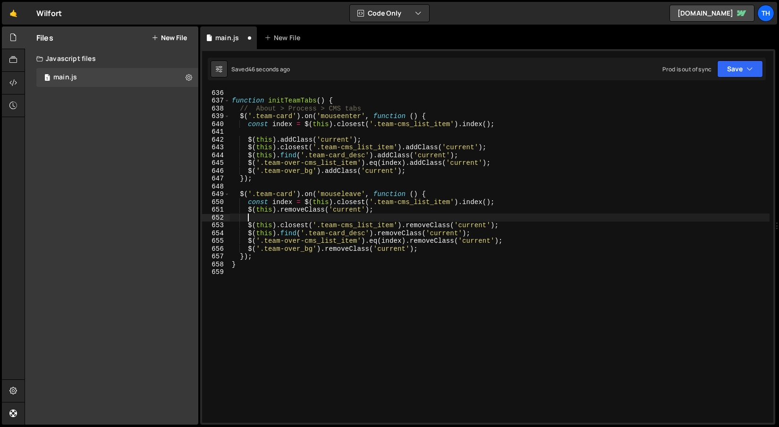
scroll to position [0, 0]
paste textarea "}, 300); // задержка 300 мс"
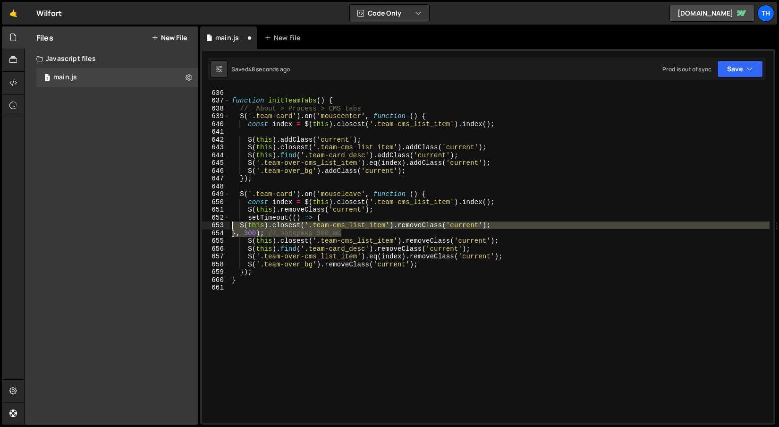
drag, startPoint x: 373, startPoint y: 232, endPoint x: 176, endPoint y: 228, distance: 197.0
click at [176, 228] on div "Files New File Create your first file Get started by starting a Javascript or C…" at bounding box center [402, 225] width 755 height 399
click at [273, 237] on div "function initTeamTabs ( ) { // About > Process > CMS tabs $ ( '.team-card' ) . …" at bounding box center [500, 264] width 540 height 350
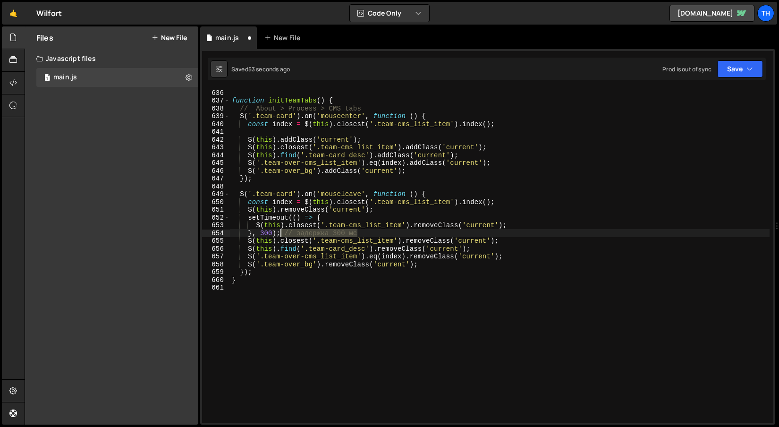
drag, startPoint x: 482, startPoint y: 232, endPoint x: 280, endPoint y: 232, distance: 202.6
click at [280, 232] on div "function initTeamTabs ( ) { // About > Process > CMS tabs $ ( '.team-card' ) . …" at bounding box center [500, 264] width 540 height 350
drag, startPoint x: 512, startPoint y: 240, endPoint x: 216, endPoint y: 233, distance: 295.8
click at [333, 234] on div "function initTeamTabs ( ) { // About > Process > CMS tabs $ ( '.team-card' ) . …" at bounding box center [500, 264] width 540 height 350
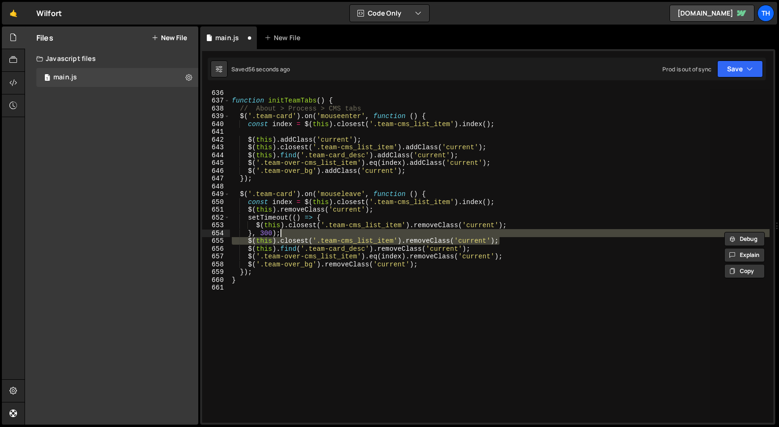
click at [266, 237] on div "function initTeamTabs ( ) { // About > Process > CMS tabs $ ( '.team-card' ) . …" at bounding box center [500, 256] width 540 height 334
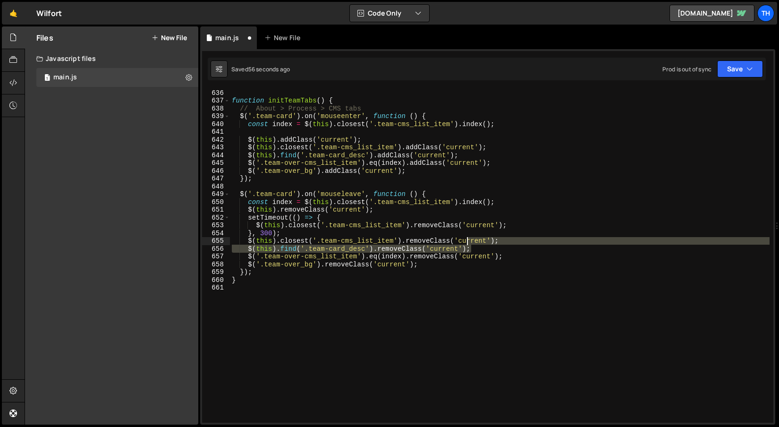
drag, startPoint x: 495, startPoint y: 245, endPoint x: 463, endPoint y: 248, distance: 32.2
click at [407, 242] on div "function initTeamTabs ( ) { // About > Process > CMS tabs $ ( '.team-card' ) . …" at bounding box center [500, 264] width 540 height 350
click at [491, 247] on div "function initTeamTabs ( ) { // About > Process > CMS tabs $ ( '.team-card' ) . …" at bounding box center [500, 256] width 540 height 334
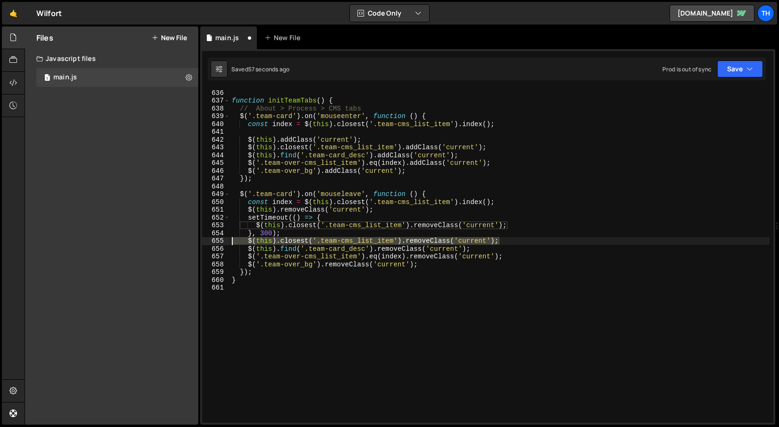
drag, startPoint x: 517, startPoint y: 241, endPoint x: 197, endPoint y: 246, distance: 319.3
click at [197, 246] on div "Files New File Create your first file Get started by starting a Javascript or C…" at bounding box center [402, 225] width 755 height 399
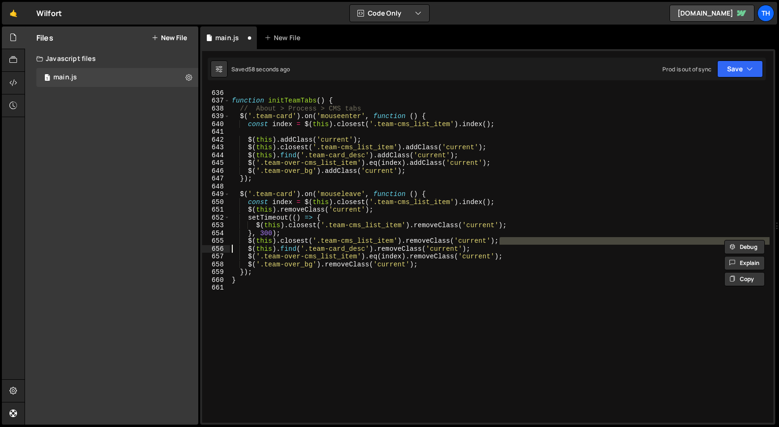
click at [427, 233] on div "function initTeamTabs ( ) { // About > Process > CMS tabs $ ( '.team-card' ) . …" at bounding box center [500, 264] width 540 height 350
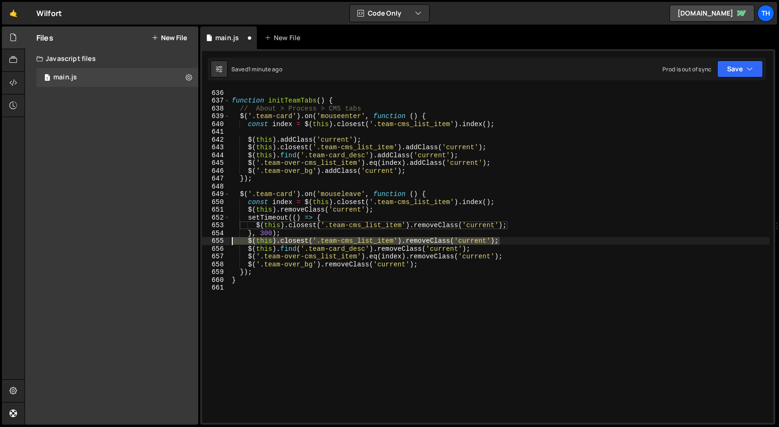
drag, startPoint x: 510, startPoint y: 240, endPoint x: 198, endPoint y: 239, distance: 311.7
click at [198, 239] on div "Files New File Create your first file Get started by starting a Javascript or C…" at bounding box center [402, 225] width 755 height 399
type textarea "$(this).closest('.team-cms_list_item').removeClass('current');"
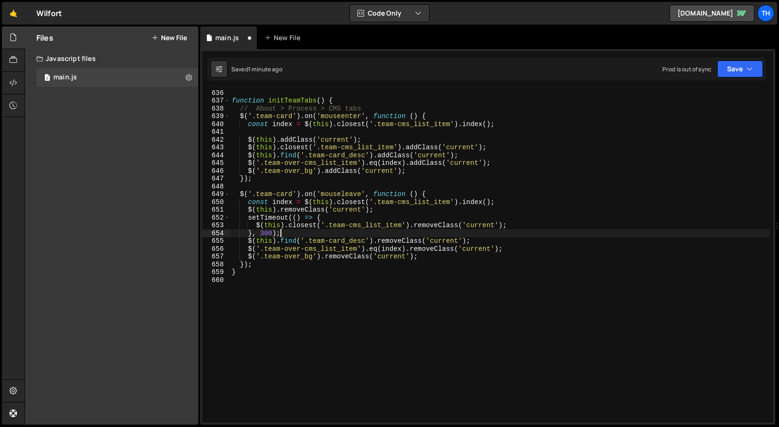
click at [263, 231] on div "function initTeamTabs ( ) { // About > Process > CMS tabs $ ( '.team-card' ) . …" at bounding box center [500, 264] width 540 height 350
click at [743, 60] on div "Saved 1 minute ago Prod is out of sync Upgrade to Edit Save Save to Staging S S…" at bounding box center [487, 69] width 558 height 23
click at [735, 64] on button "Save" at bounding box center [740, 68] width 46 height 17
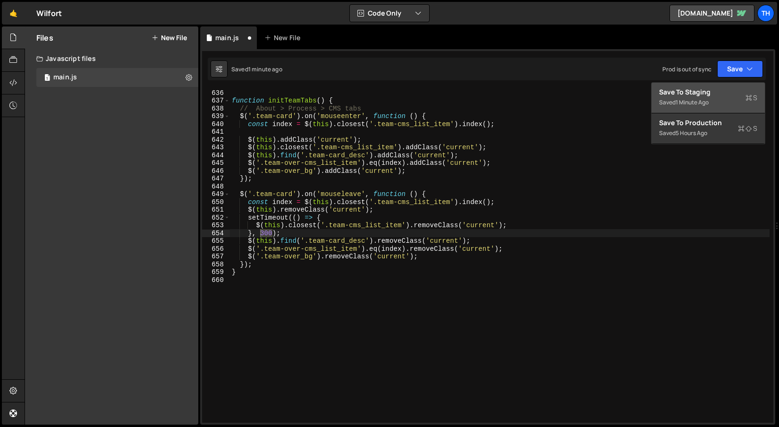
click at [709, 92] on div "Save to Staging S" at bounding box center [708, 91] width 98 height 9
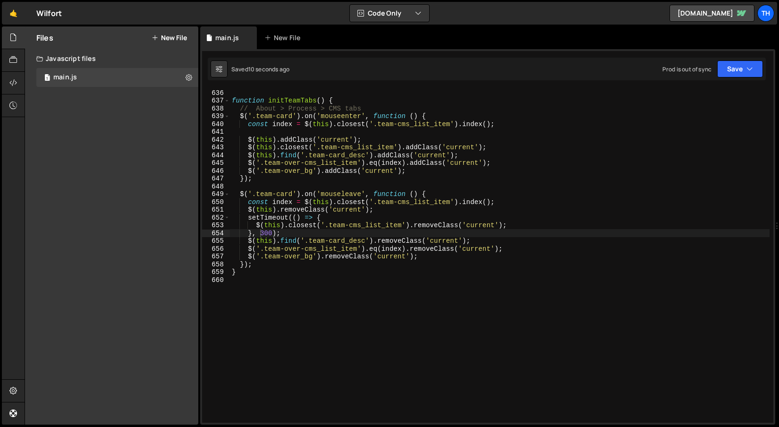
type textarea "$(this).closest('.team-cms_list_item').removeClass('current');"
drag, startPoint x: 255, startPoint y: 224, endPoint x: 517, endPoint y: 225, distance: 262.1
click at [517, 225] on div "function initTeamTabs ( ) { // About > Process > CMS tabs $ ( '.team-card' ) . …" at bounding box center [500, 264] width 540 height 350
click at [682, 213] on div "function initTeamTabs ( ) { // About > Process > CMS tabs $ ( '.team-card' ) . …" at bounding box center [500, 264] width 540 height 350
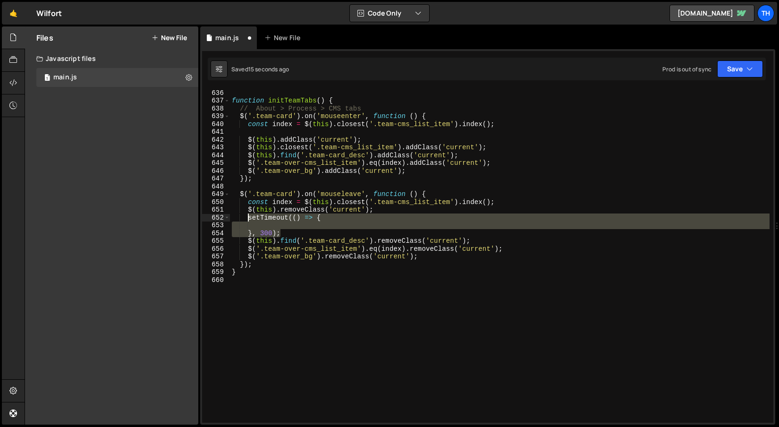
drag, startPoint x: 298, startPoint y: 235, endPoint x: 248, endPoint y: 220, distance: 51.8
click at [248, 220] on div "function initTeamTabs ( ) { // About > Process > CMS tabs $ ( '.team-card' ) . …" at bounding box center [500, 264] width 540 height 350
paste textarea "$(this).closest('.team-cms_list_item').removeClass('current');"
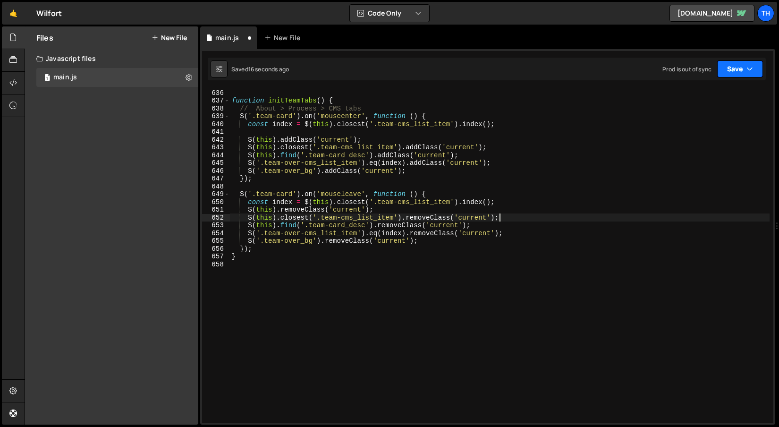
click at [752, 70] on icon "button" at bounding box center [750, 68] width 7 height 9
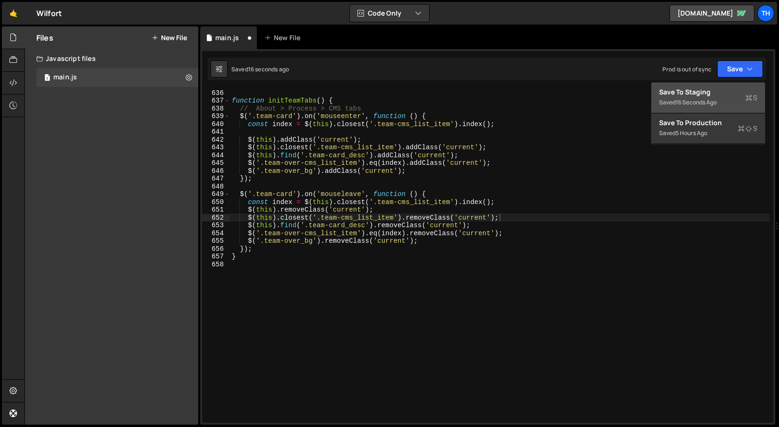
click at [716, 95] on div "Save to Staging S" at bounding box center [708, 91] width 98 height 9
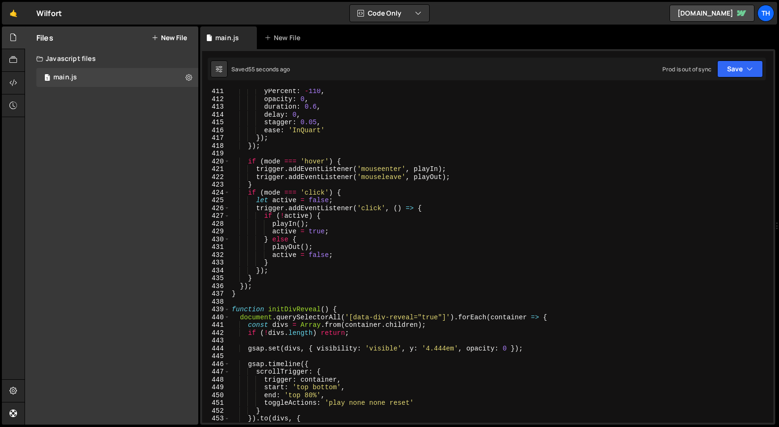
scroll to position [3334, 0]
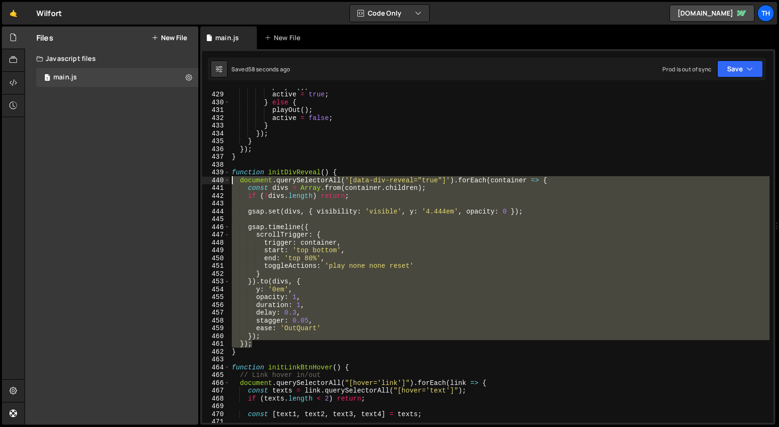
drag, startPoint x: 246, startPoint y: 337, endPoint x: 144, endPoint y: 181, distance: 186.5
click at [144, 181] on div "Files New File Create your first file Get started by starting a Javascript or C…" at bounding box center [402, 225] width 755 height 399
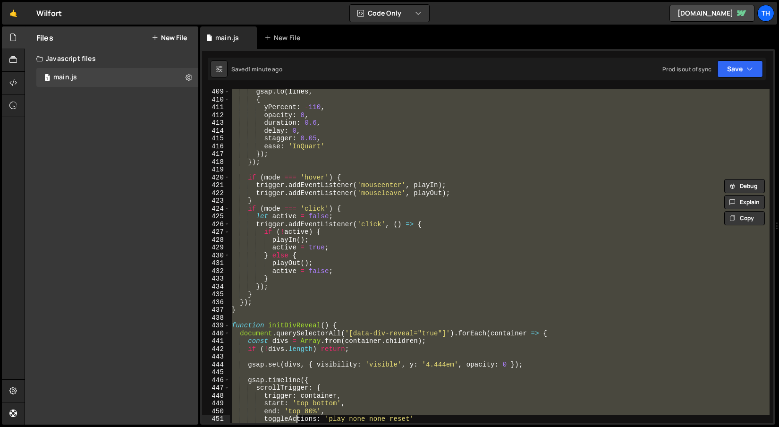
scroll to position [3235, 0]
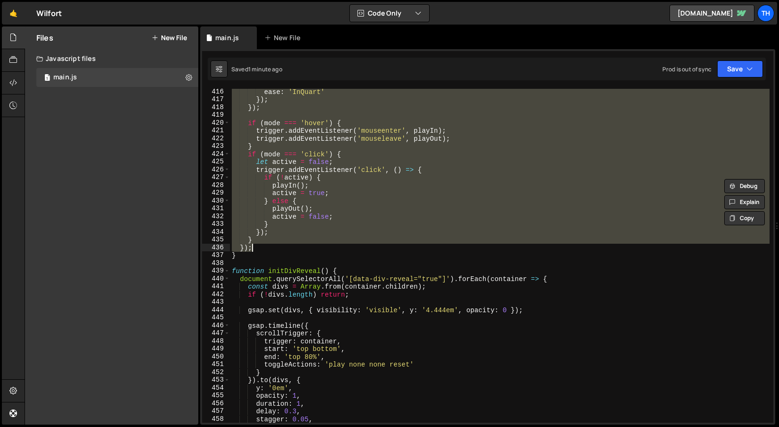
drag, startPoint x: 230, startPoint y: 155, endPoint x: 283, endPoint y: 248, distance: 107.3
click at [283, 248] on div "ease : 'InQuart' }) ; }) ; if ( mode === 'hover' ) { trigger . addEventListener…" at bounding box center [500, 263] width 540 height 350
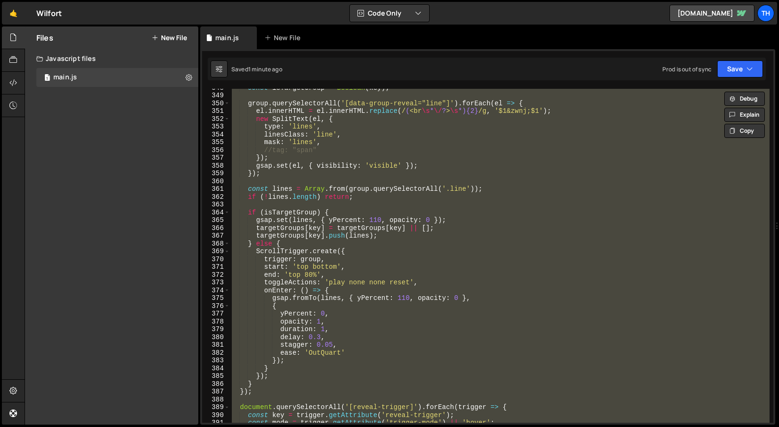
scroll to position [2612, 0]
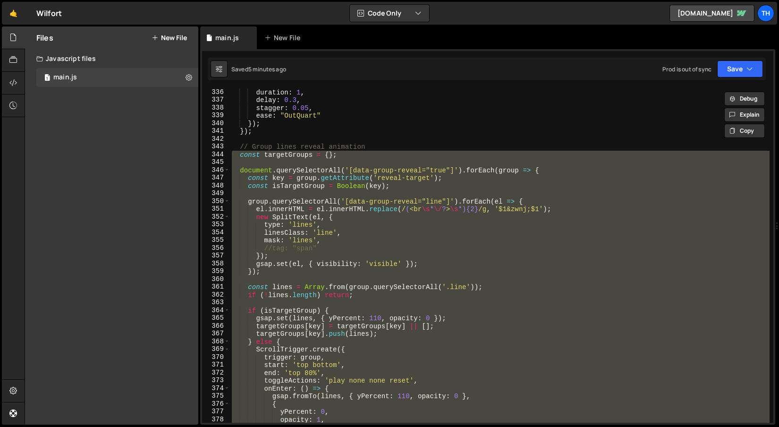
paste textarea
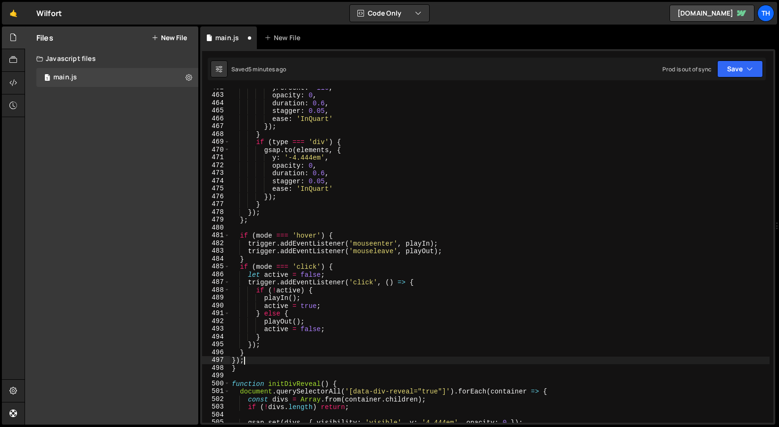
scroll to position [3598, 0]
click at [741, 70] on button "Save" at bounding box center [740, 68] width 46 height 17
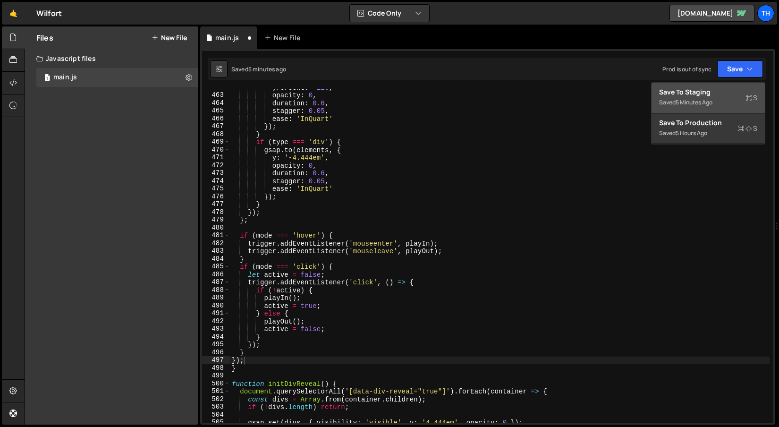
click at [708, 90] on div "Save to Staging S" at bounding box center [708, 91] width 98 height 9
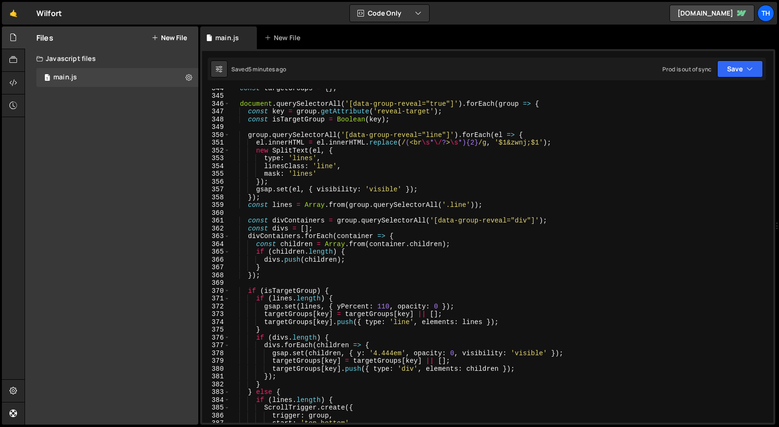
scroll to position [2558, 0]
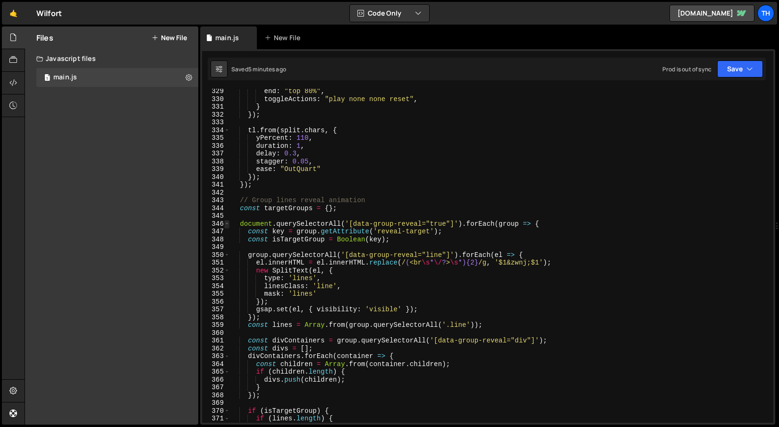
click at [227, 222] on span at bounding box center [226, 224] width 5 height 8
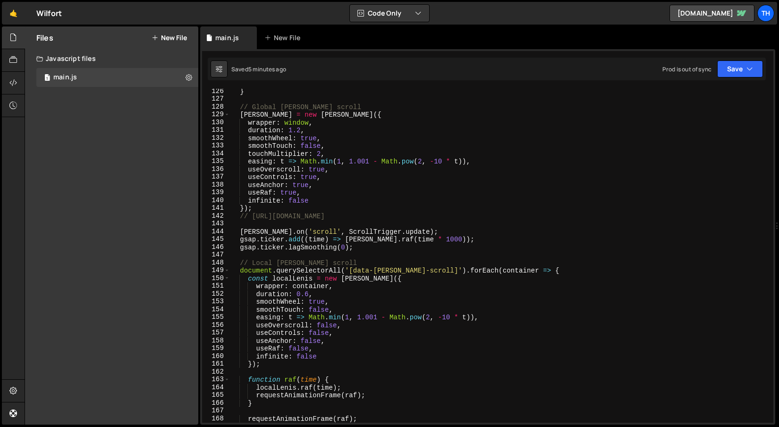
scroll to position [975, 0]
click at [225, 270] on span at bounding box center [226, 270] width 5 height 8
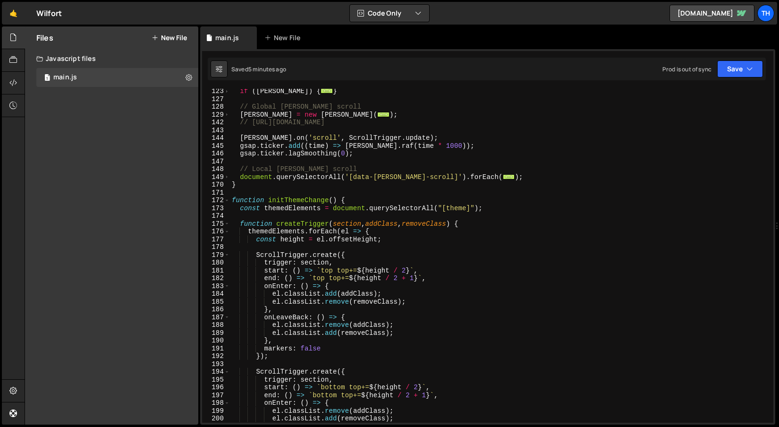
scroll to position [952, 0]
click at [228, 200] on span at bounding box center [226, 200] width 5 height 8
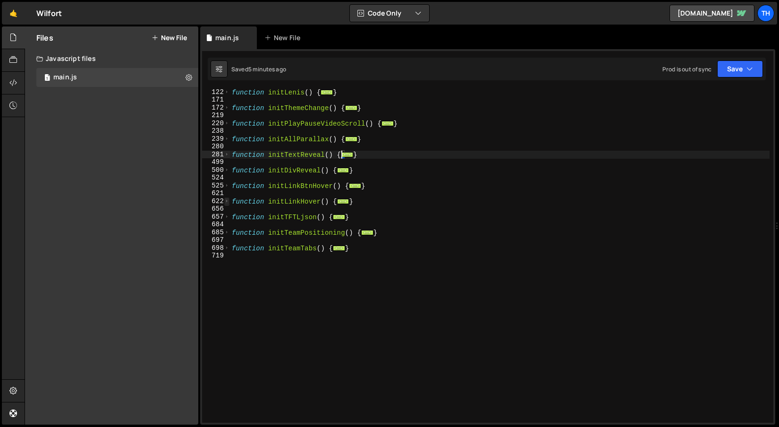
scroll to position [118, 0]
click at [253, 167] on div "function initLenis ( ) { ... } function initThemeChange ( ) { ... } function in…" at bounding box center [500, 263] width 540 height 350
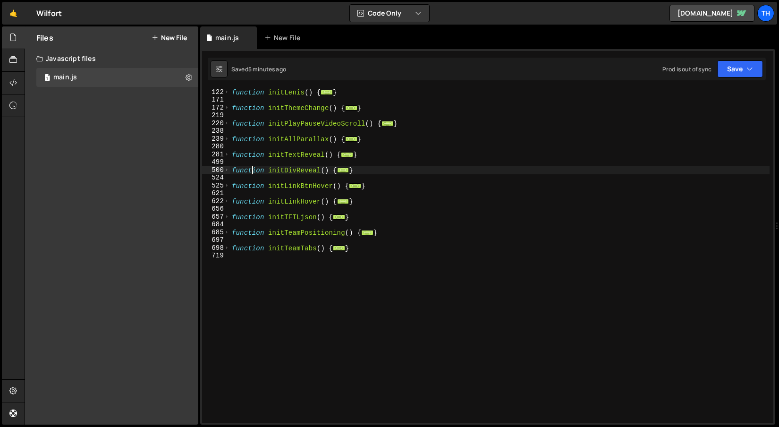
click at [227, 159] on div "499" at bounding box center [216, 162] width 28 height 8
click at [228, 156] on span at bounding box center [226, 155] width 5 height 8
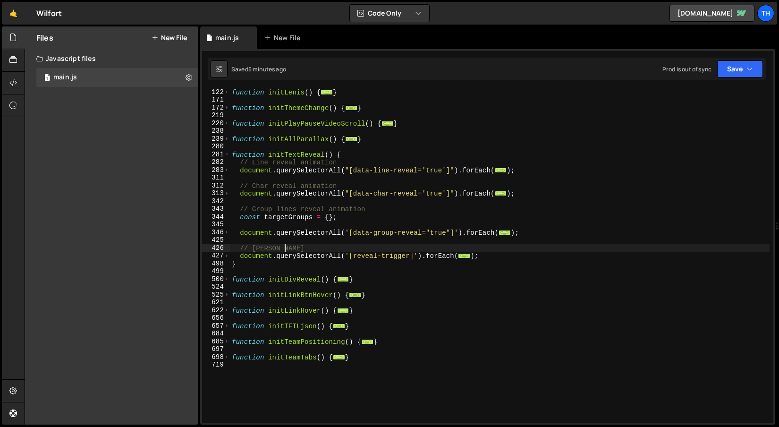
click at [286, 247] on div "function initLenis ( ) { ... } function initThemeChange ( ) { ... } function in…" at bounding box center [500, 263] width 540 height 350
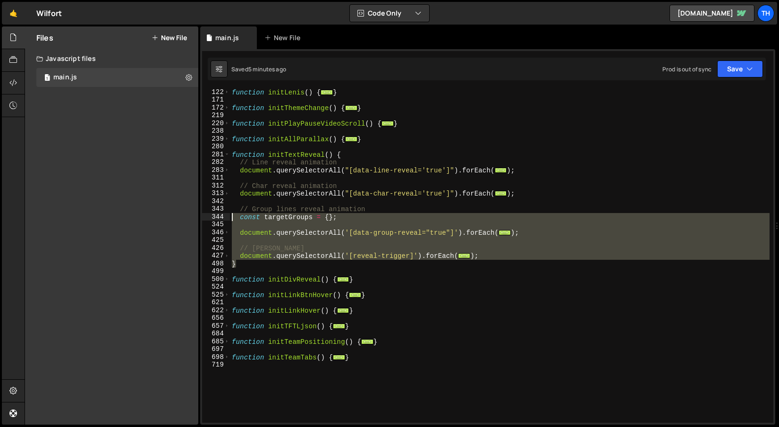
drag, startPoint x: 454, startPoint y: 254, endPoint x: 208, endPoint y: 219, distance: 248.6
click at [208, 219] on div "// Логика триггеров 122 171 172 219 220 238 239 280 281 282 283 311 312 313 342…" at bounding box center [488, 256] width 572 height 334
paste textarea "});"
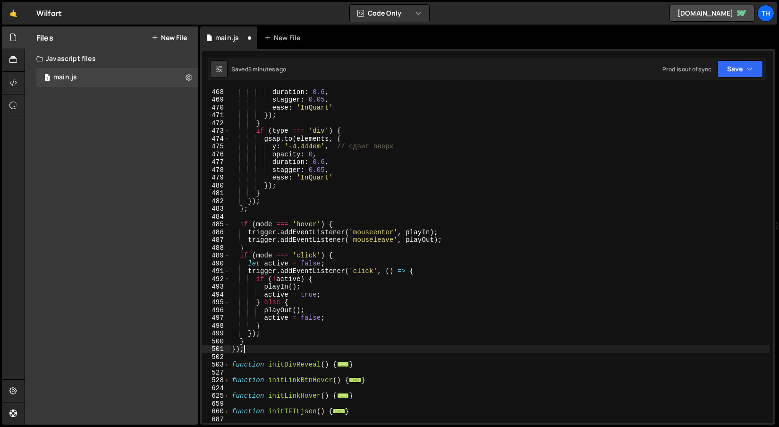
scroll to position [121, 0]
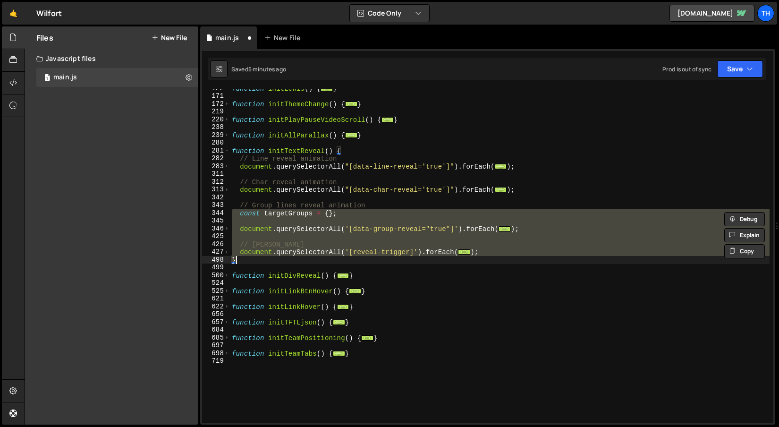
click at [264, 255] on div "function initLenis ( ) { ... } function initThemeChange ( ) { ... } function in…" at bounding box center [500, 256] width 540 height 334
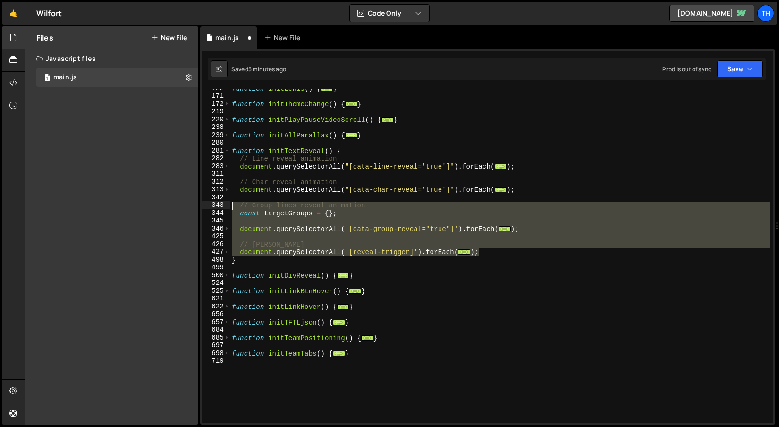
drag, startPoint x: 487, startPoint y: 254, endPoint x: 230, endPoint y: 209, distance: 261.8
click at [230, 209] on div "document.querySelectorAll('[reveal-trigger]').forEach(trigger => { 122 171 172 …" at bounding box center [488, 256] width 572 height 334
paste textarea "})"
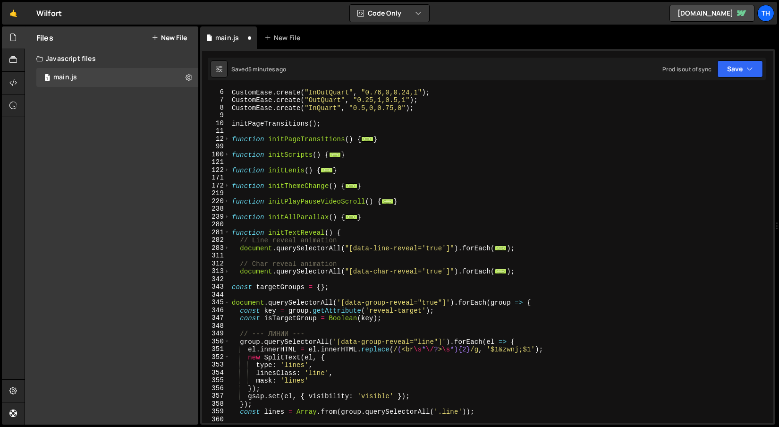
scroll to position [40, 0]
type textarea "} });"
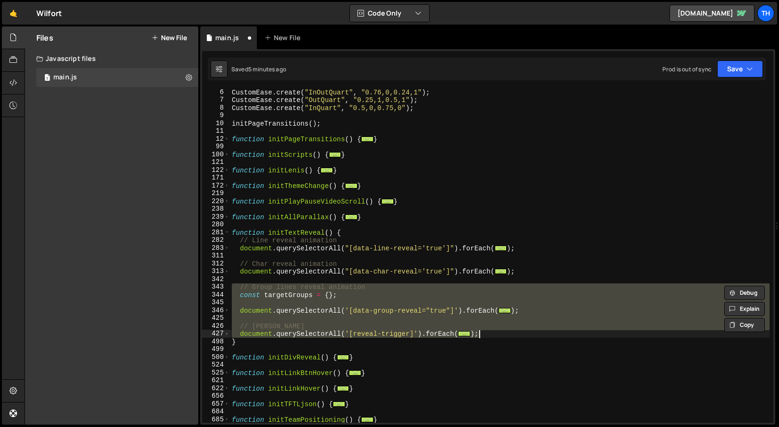
click at [444, 316] on div "CustomEase . create ( "InOutQuart" , "0.76,0,0.24,1" ) ; CustomEase . create ( …" at bounding box center [500, 256] width 540 height 334
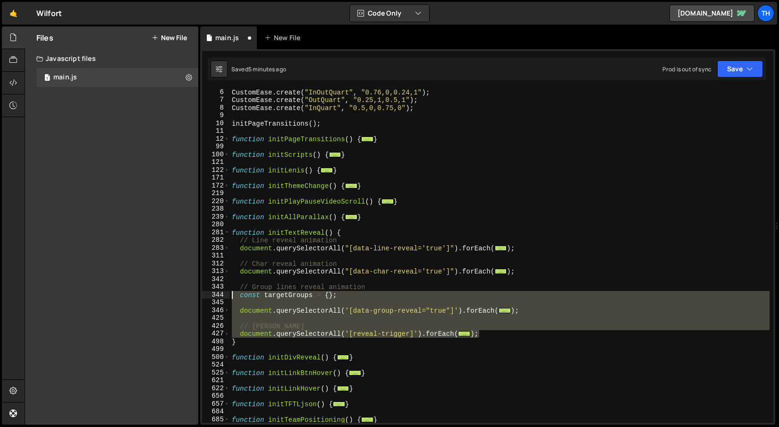
drag, startPoint x: 492, startPoint y: 337, endPoint x: 223, endPoint y: 296, distance: 271.9
click at [223, 296] on div "6 7 8 9 10 11 12 99 100 121 122 171 172 219 220 238 239 280 281 282 283 311 312…" at bounding box center [488, 256] width 572 height 334
paste textarea "});"
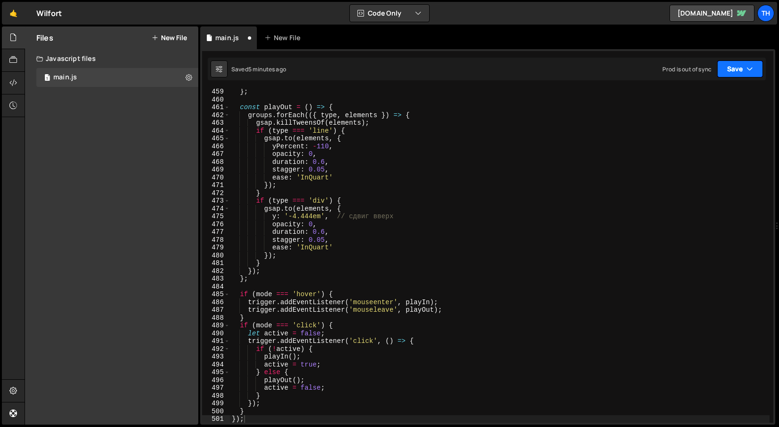
click at [742, 72] on button "Save" at bounding box center [740, 68] width 46 height 17
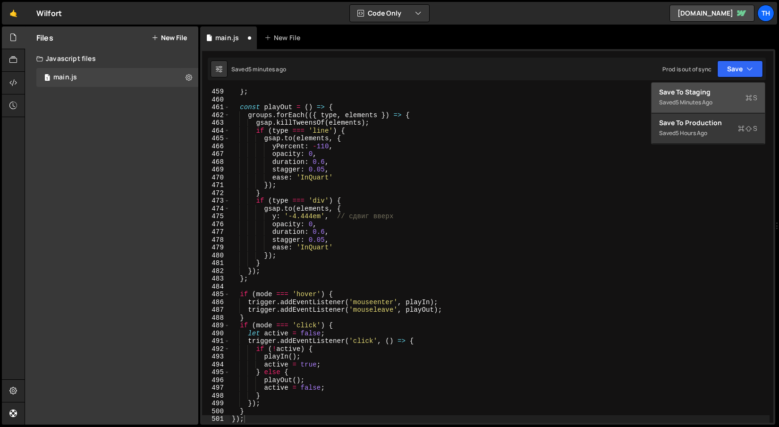
click at [722, 86] on button "Save to Staging S Saved 5 minutes ago" at bounding box center [708, 98] width 113 height 31
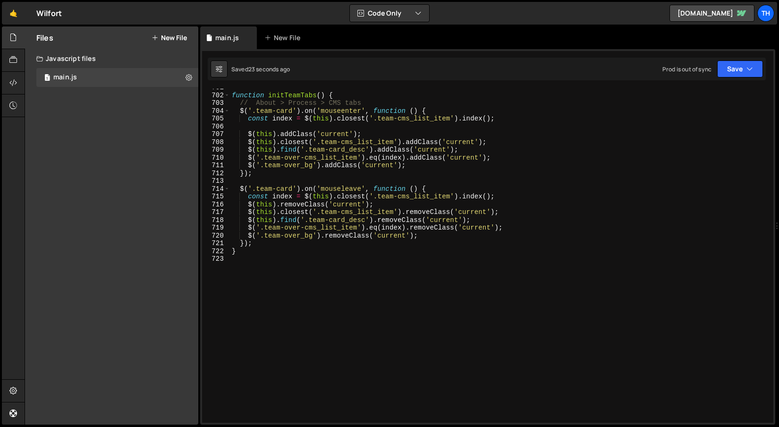
scroll to position [5445, 0]
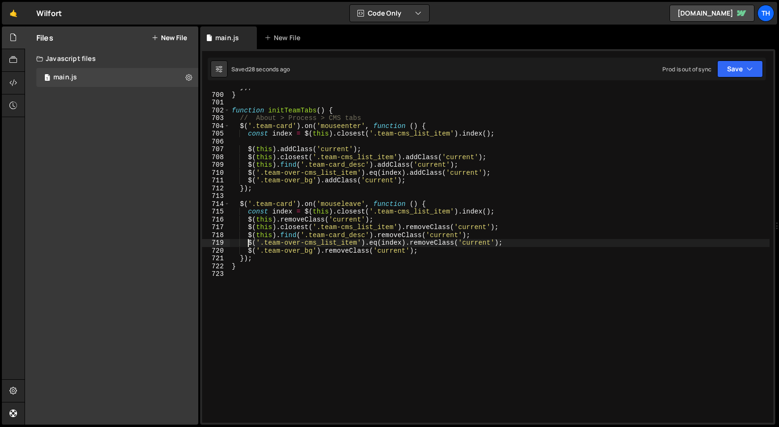
click at [249, 243] on div "}) ; } function initTeamTabs ( ) { // About > Process > CMS tabs $ ( '.team-car…" at bounding box center [500, 258] width 540 height 350
click at [727, 73] on button "Save" at bounding box center [740, 68] width 46 height 17
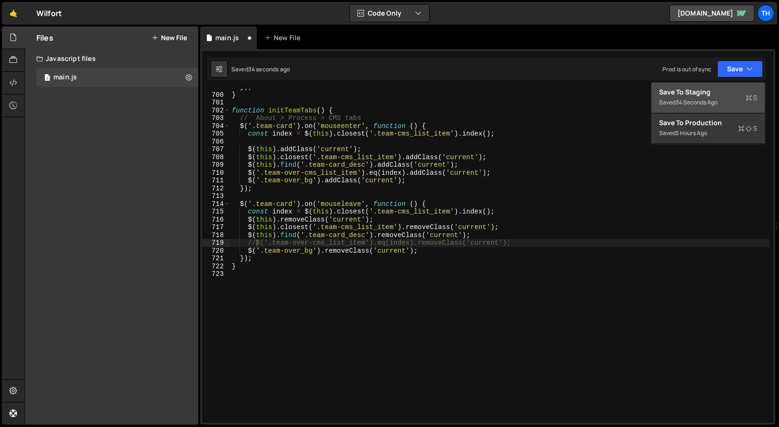
click at [715, 86] on button "Save to Staging S Saved 34 seconds ago" at bounding box center [708, 98] width 113 height 31
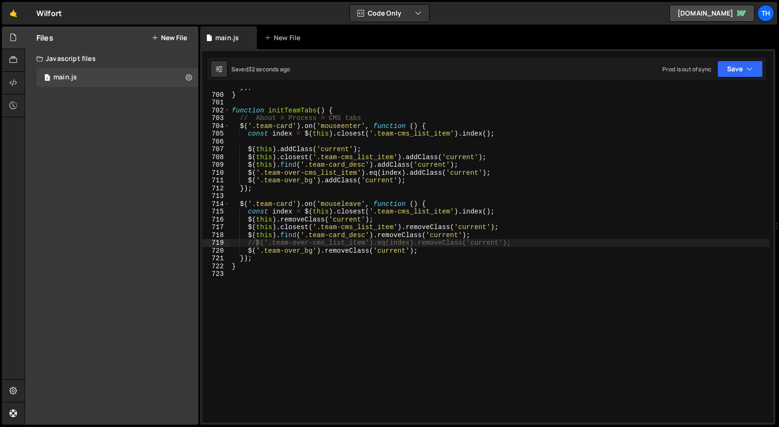
click at [254, 245] on div "}) ; } function initTeamTabs ( ) { // About > Process > CMS tabs $ ( '.team-car…" at bounding box center [500, 258] width 540 height 350
click at [256, 242] on div "}) ; } function initTeamTabs ( ) { // About > Process > CMS tabs $ ( '.team-car…" at bounding box center [500, 258] width 540 height 350
click at [756, 66] on button "Save" at bounding box center [740, 68] width 46 height 17
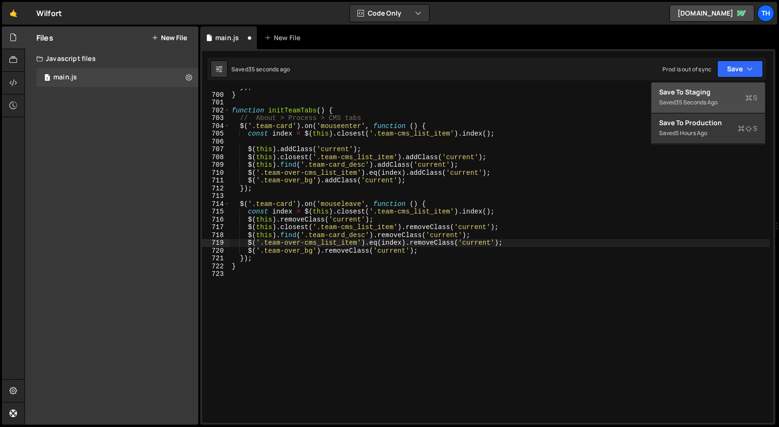
click at [715, 93] on div "Save to Staging S" at bounding box center [708, 91] width 98 height 9
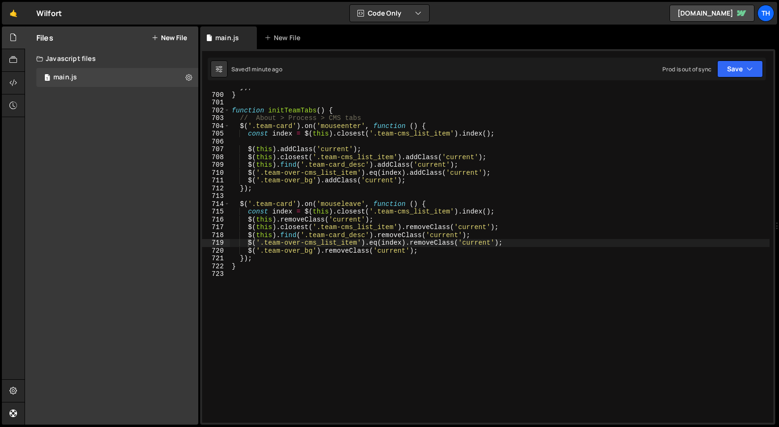
click at [292, 158] on div "}) ; } function initTeamTabs ( ) { // About > Process > CMS tabs $ ( '.team-car…" at bounding box center [500, 258] width 540 height 350
drag, startPoint x: 264, startPoint y: 171, endPoint x: 386, endPoint y: 176, distance: 122.4
click at [386, 176] on div "}) ; } function initTeamTabs ( ) { // About > Process > CMS tabs $ ( '.team-car…" at bounding box center [500, 258] width 540 height 350
type textarea "$('.team-over-cms_list_item').eq(index).addClass('current');"
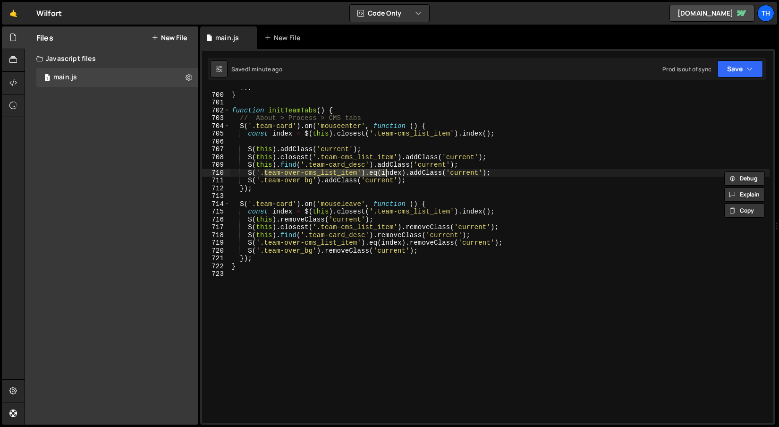
click at [386, 165] on div at bounding box center [386, 165] width 0 height 0
click at [386, 176] on div "}) ; } function initTeamTabs ( ) { // About > Process > CMS tabs $ ( '.team-car…" at bounding box center [498, 256] width 536 height 334
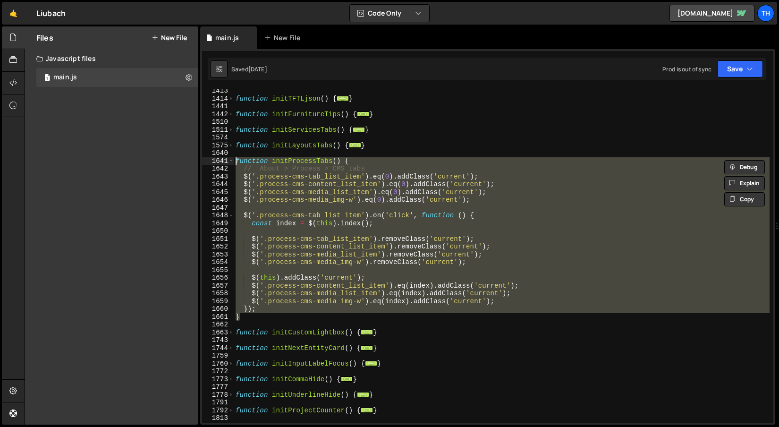
scroll to position [2492, 0]
click at [314, 236] on div "function initTFTLjson ( ) { ... } function initFurnitureTips ( ) { ... } functi…" at bounding box center [502, 256] width 536 height 334
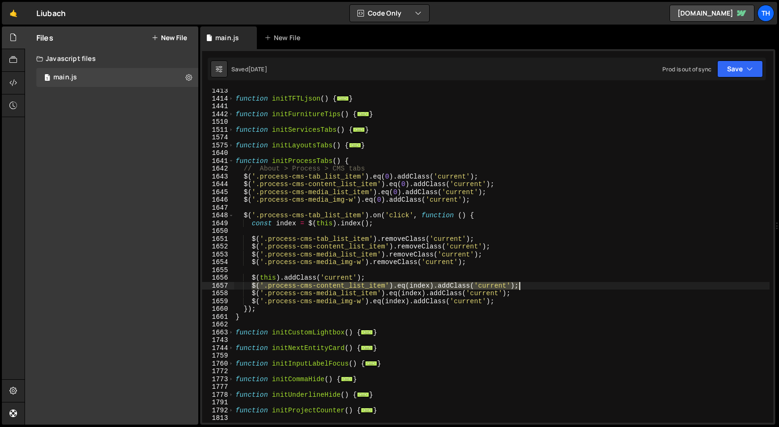
drag, startPoint x: 253, startPoint y: 287, endPoint x: 555, endPoint y: 288, distance: 301.8
click at [555, 288] on div "function initTFTLjson ( ) { ... } function initFurnitureTips ( ) { ... } functi…" at bounding box center [502, 262] width 536 height 350
type textarea "$('.process-cms-content_list_item').eq(index).addClass('current');"
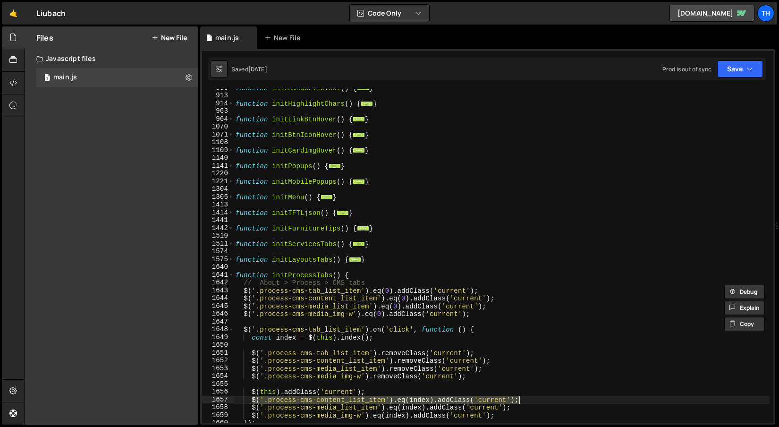
scroll to position [309, 0]
